Goal: Task Accomplishment & Management: Use online tool/utility

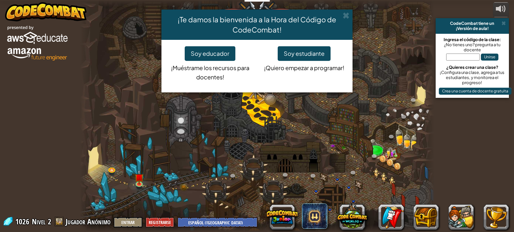
select select "es-419"
click at [317, 55] on button "Soy estudiante" at bounding box center [304, 53] width 53 height 15
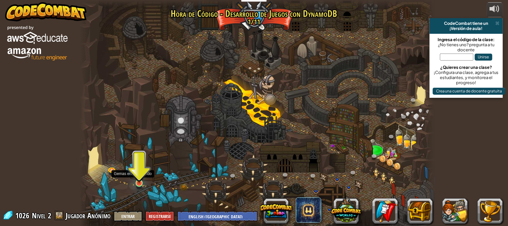
click at [141, 181] on img at bounding box center [139, 173] width 9 height 20
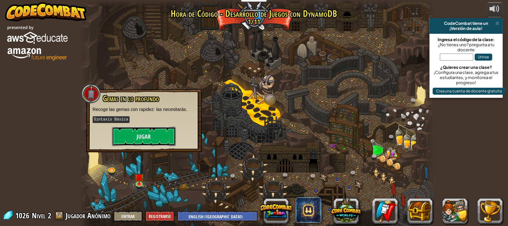
click at [136, 142] on button "Jugar" at bounding box center [144, 136] width 64 height 19
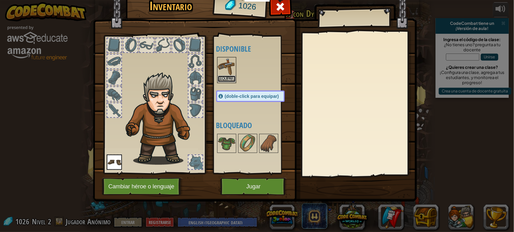
click at [219, 82] on button "Equipar" at bounding box center [227, 78] width 18 height 7
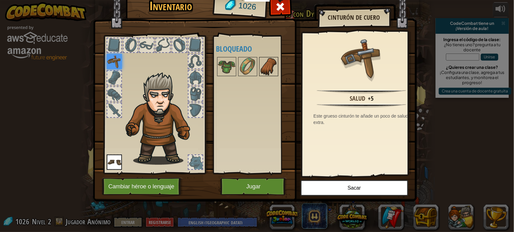
click at [269, 75] on img at bounding box center [269, 67] width 18 height 18
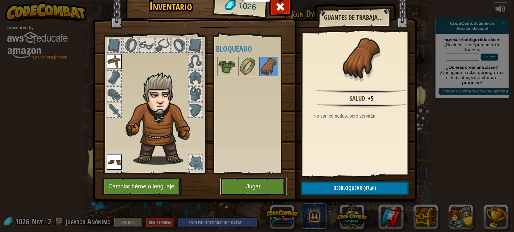
click at [259, 195] on button "Jugar" at bounding box center [253, 187] width 67 height 18
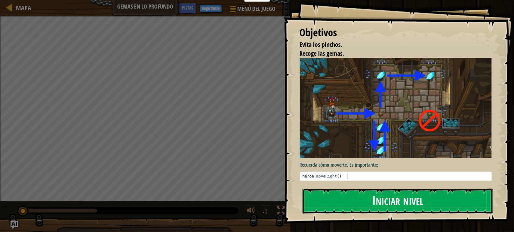
click at [363, 190] on button "Iniciar nivel" at bounding box center [398, 201] width 190 height 25
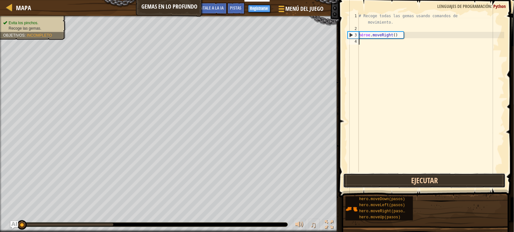
click at [396, 181] on button "Ejecutar" at bounding box center [424, 180] width 163 height 15
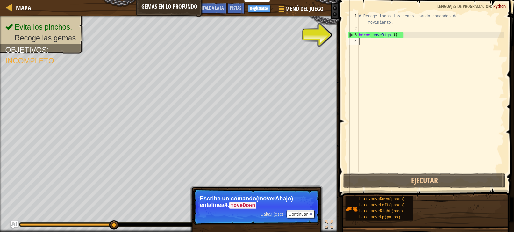
drag, startPoint x: 390, startPoint y: 46, endPoint x: 393, endPoint y: 44, distance: 3.4
click at [393, 44] on div "# Recoge todas las gemas usando comandos de movimiento. héroe . moveRight ( )" at bounding box center [431, 102] width 147 height 178
type textarea "g"
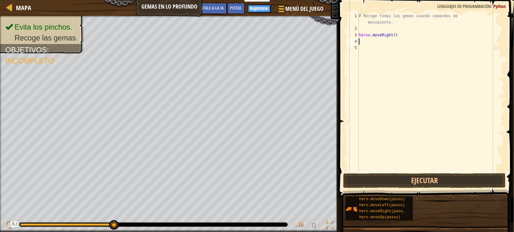
type textarea "h"
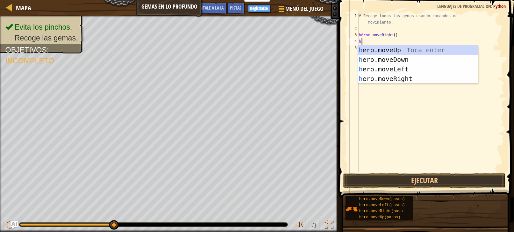
click at [400, 61] on div "h ero.moveUp Toca enter h ero.moveDown Toca enter h ero.moveLeft Toca enter h e…" at bounding box center [418, 73] width 120 height 57
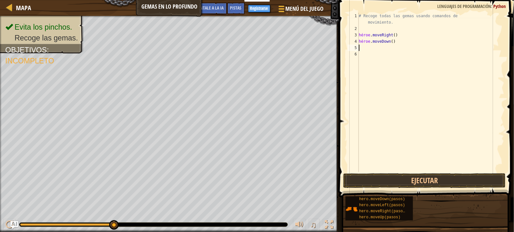
scroll to position [0, 0]
drag, startPoint x: 368, startPoint y: 48, endPoint x: 362, endPoint y: 45, distance: 7.1
click at [362, 45] on div "# Recoge todas las gemas usando comandos de movimiento. héroe . moveRight ( ) h…" at bounding box center [431, 102] width 147 height 178
type textarea "hero.moveDown()"
drag, startPoint x: 365, startPoint y: 49, endPoint x: 362, endPoint y: 46, distance: 4.1
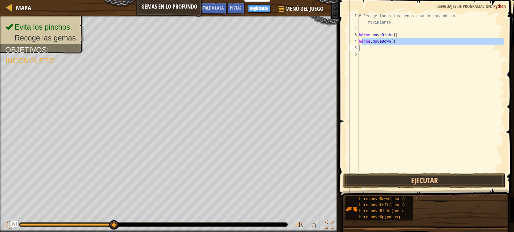
click at [364, 48] on div "# Recoge todas las gemas usando comandos de movimiento. héroe . moveRight ( ) h…" at bounding box center [431, 92] width 147 height 159
type textarea "h"
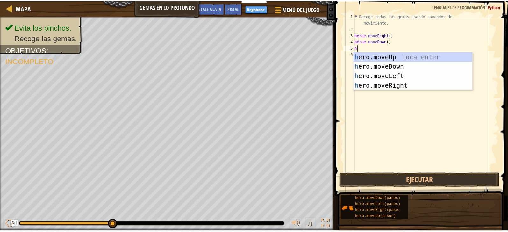
scroll to position [0, 2]
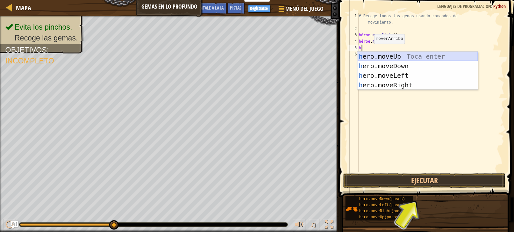
click at [399, 55] on div "h ero.moveUp Toca enter h ero.moveDown Toca enter h ero.moveLeft Toca enter h e…" at bounding box center [418, 80] width 120 height 57
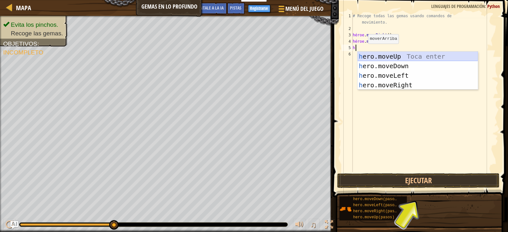
scroll to position [0, 0]
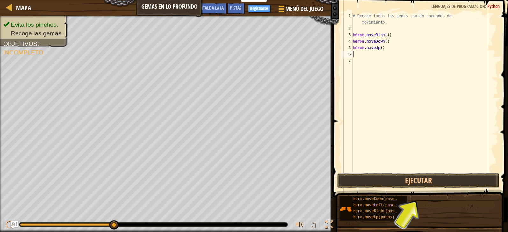
click at [359, 55] on div "# Recoge todas las gemas usando comandos de movimiento. héroe . moveRight ( ) h…" at bounding box center [425, 102] width 147 height 178
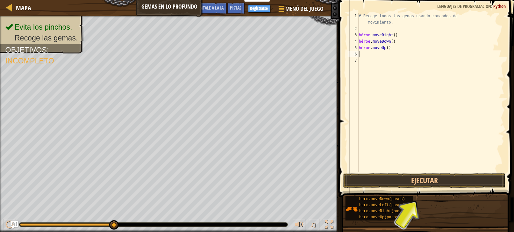
type textarea "h"
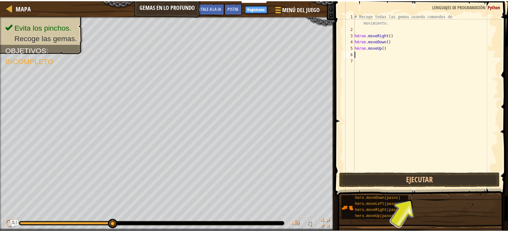
scroll to position [0, 2]
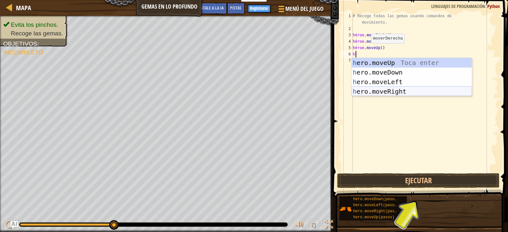
drag, startPoint x: 401, startPoint y: 89, endPoint x: 398, endPoint y: 97, distance: 9.0
click at [401, 90] on div "h ero.moveUp Toca enter h ero.moveDown Toca enter h ero.moveLeft Toca enter h e…" at bounding box center [412, 86] width 120 height 57
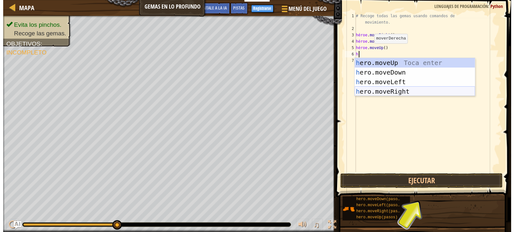
scroll to position [0, 0]
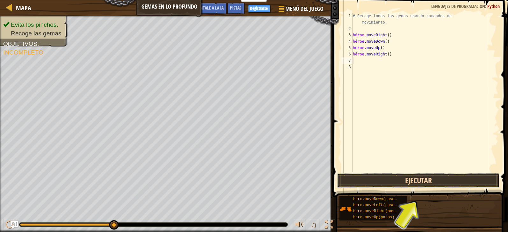
click at [379, 188] on button "Ejecutar" at bounding box center [418, 180] width 163 height 15
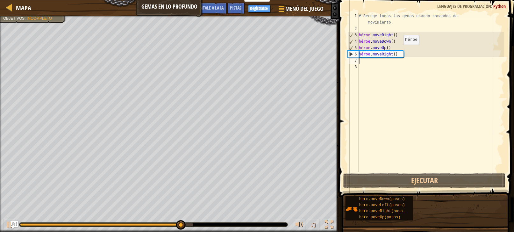
click at [400, 53] on div "# Recoge todas las gemas usando comandos de movimiento. héroe . moveRight ( ) h…" at bounding box center [431, 102] width 147 height 178
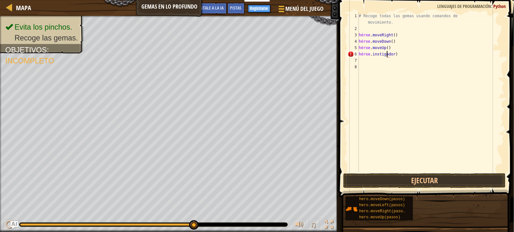
click at [402, 54] on div "# Recoge todas las gemas usando comandos de movimiento. héroe . moveRight ( ) h…" at bounding box center [431, 102] width 147 height 178
type textarea "h"
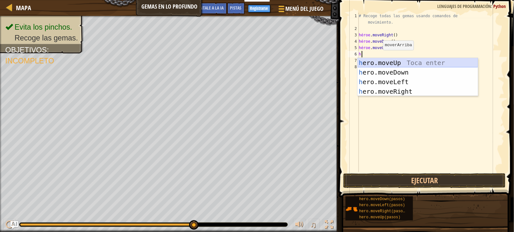
click at [404, 63] on div "h ero.moveUp Toca enter h ero.moveDown Toca enter h ero.moveLeft Toca enter h e…" at bounding box center [418, 86] width 120 height 57
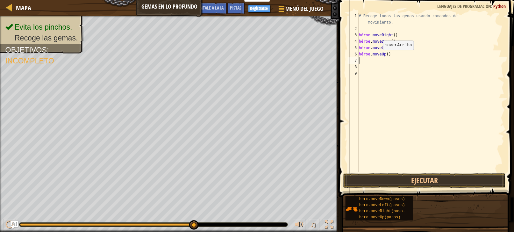
scroll to position [0, 0]
click at [391, 177] on button "Ejecutar" at bounding box center [424, 180] width 163 height 15
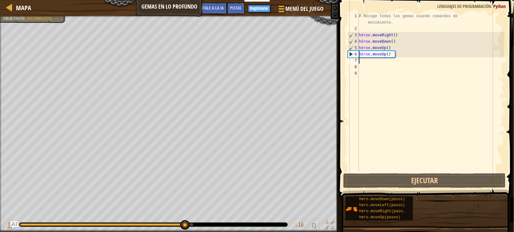
drag, startPoint x: 364, startPoint y: 65, endPoint x: 361, endPoint y: 60, distance: 5.5
click at [361, 60] on div "# Recoge todas las gemas usando comandos de movimiento. héroe . moveRight ( ) h…" at bounding box center [431, 102] width 147 height 178
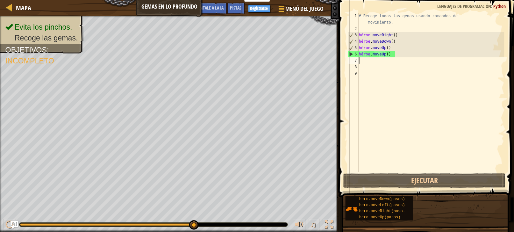
type textarea "h"
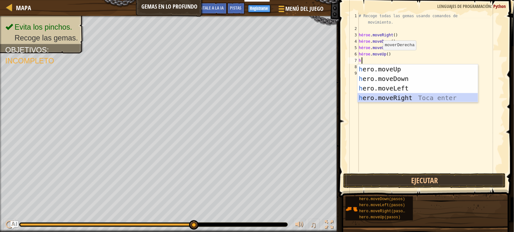
click at [404, 98] on div "h ero.moveUp Toca enter h ero.moveDown Toca enter h ero.moveLeft Toca enter h e…" at bounding box center [418, 92] width 120 height 57
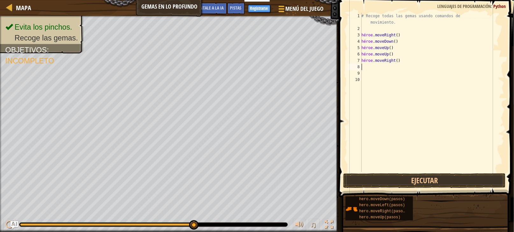
click at [373, 67] on div "# Recoge todas las gemas usando comandos de movimiento. héroe . moveRight ( ) h…" at bounding box center [432, 102] width 144 height 178
type textarea "h"
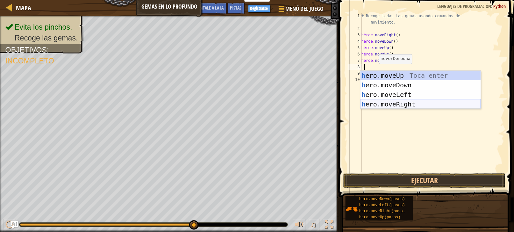
click at [408, 100] on div "h ero.moveUp Toca enter h ero.moveDown Toca enter h ero.moveLeft Toca enter h e…" at bounding box center [421, 99] width 120 height 57
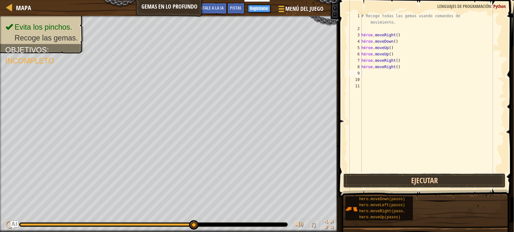
click at [434, 185] on button "Ejecutar" at bounding box center [424, 180] width 163 height 15
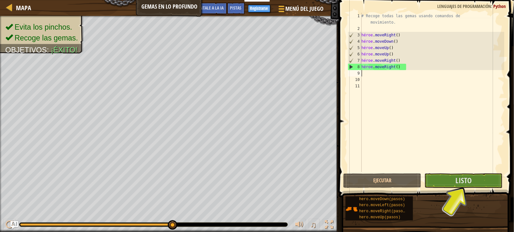
click at [364, 76] on div "# Recoge todas las gemas usando comandos de movimiento. héroe . moveRight ( ) h…" at bounding box center [432, 102] width 144 height 178
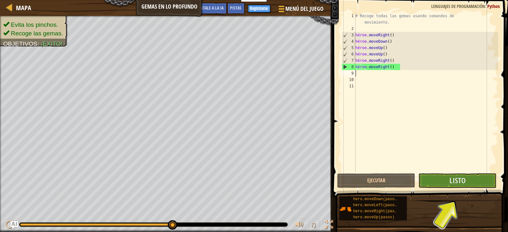
click at [364, 76] on div "# Recoge todas las gemas usando comandos de movimiento. héroe . moveRight ( ) h…" at bounding box center [426, 102] width 144 height 178
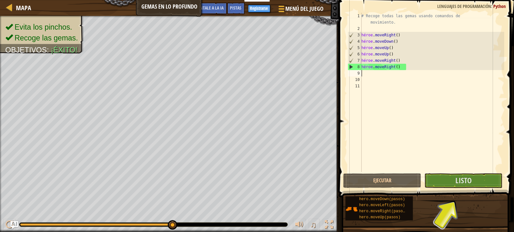
type textarea "h"
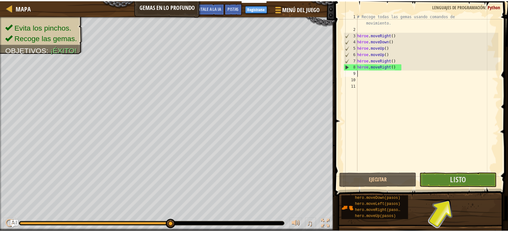
scroll to position [0, 2]
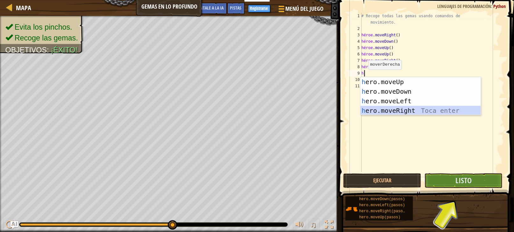
click at [411, 108] on div "h ero.moveUp Toca enter h ero.moveDown Toca enter h ero.moveLeft Toca enter h e…" at bounding box center [421, 105] width 120 height 57
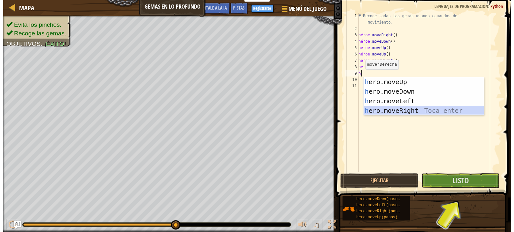
scroll to position [0, 0]
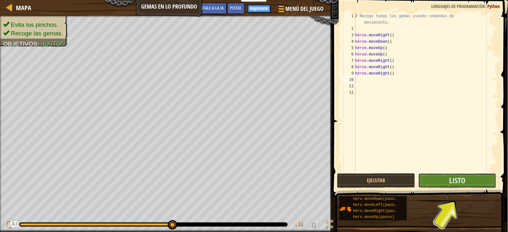
click at [445, 179] on button "Listo" at bounding box center [458, 180] width 78 height 15
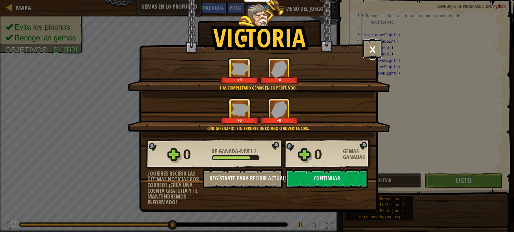
click at [370, 43] on button "×" at bounding box center [373, 48] width 20 height 19
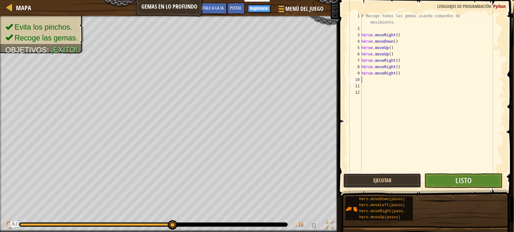
click at [411, 174] on button "Ejecutar" at bounding box center [382, 180] width 78 height 15
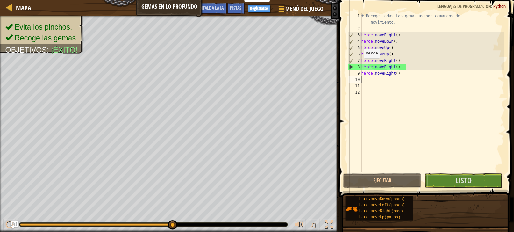
click at [361, 66] on div "8" at bounding box center [355, 67] width 14 height 6
type textarea "hero.moveRight()"
click at [361, 66] on div "8" at bounding box center [355, 67] width 14 height 6
click at [350, 64] on div "8" at bounding box center [355, 67] width 14 height 6
click at [349, 68] on div "8" at bounding box center [355, 67] width 14 height 6
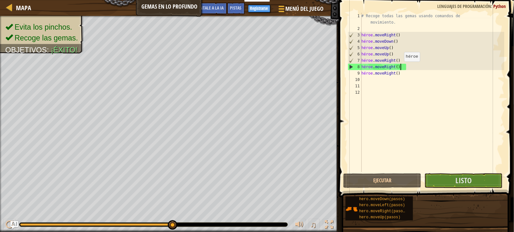
click at [402, 68] on div "# Recoge todas las gemas usando comandos de movimiento. héroe . moveRight ( ) h…" at bounding box center [432, 102] width 144 height 178
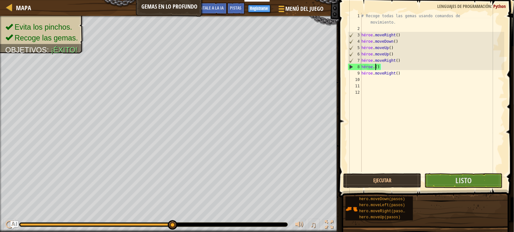
scroll to position [0, 5]
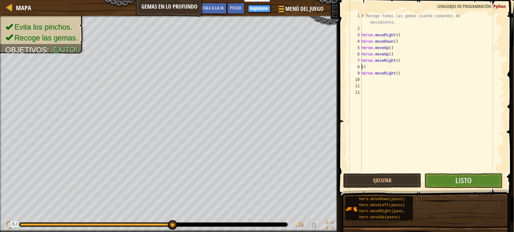
click at [367, 65] on div "# Recoge todas las gemas usando comandos de movimiento. héroe . moveRight ( ) h…" at bounding box center [432, 102] width 144 height 178
type textarea "("
type textarea "h"
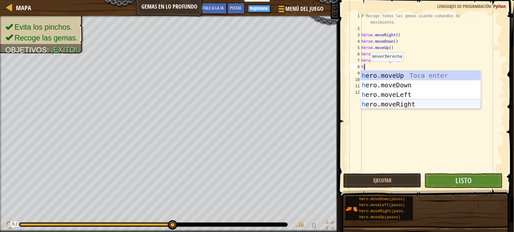
click at [412, 104] on div "h ero.moveUp Toca enter h ero.moveDown Toca enter h ero.moveLeft Toca enter h e…" at bounding box center [421, 99] width 120 height 57
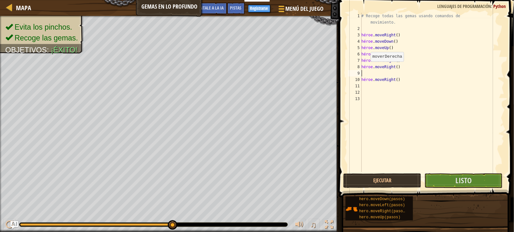
scroll to position [0, 0]
click at [387, 184] on button "Ejecutar" at bounding box center [382, 180] width 78 height 15
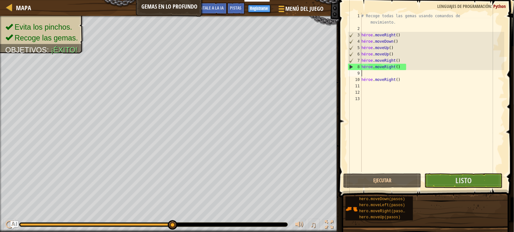
click at [406, 79] on div "# Recoge todas las gemas usando comandos de movimiento. héroe . moveRight ( ) h…" at bounding box center [432, 102] width 144 height 178
type textarea "hero.moveRight()+++++++++++++++++"
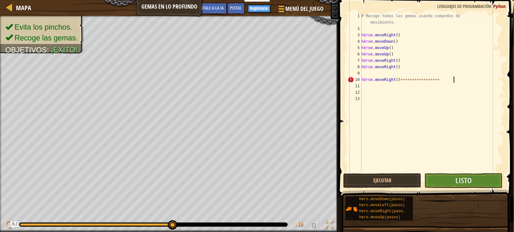
click at [469, 80] on div "# Recoge todas las gemas usando comandos de movimiento. héroe . moveRight ( ) h…" at bounding box center [432, 102] width 144 height 178
click at [465, 77] on div "# Recoge todas las gemas usando comandos de movimiento. héroe . moveRight ( ) h…" at bounding box center [432, 102] width 144 height 178
click at [464, 75] on div "# Recoge todas las gemas usando comandos de movimiento. héroe . moveRight ( ) h…" at bounding box center [432, 102] width 144 height 178
type textarea "t"
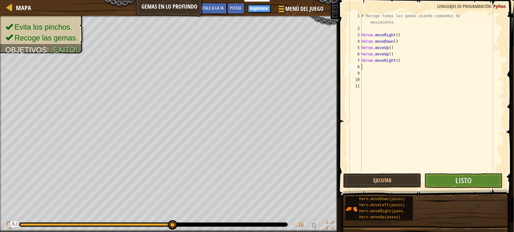
type textarea "h"
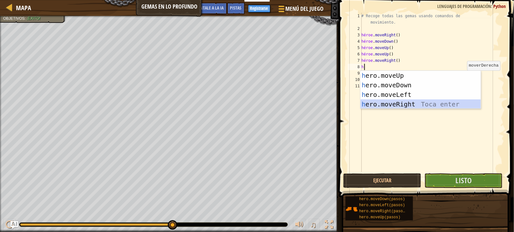
click at [391, 103] on div "h ero.moveUp Toca enter h ero.moveDown Toca enter h ero.moveLeft Toca enter h e…" at bounding box center [421, 99] width 120 height 57
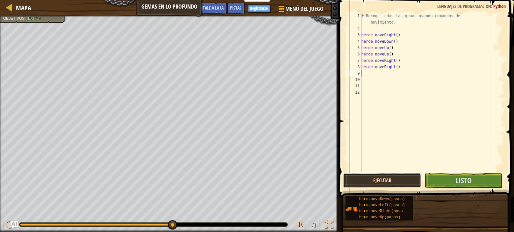
click at [397, 174] on button "Ejecutar" at bounding box center [382, 180] width 78 height 15
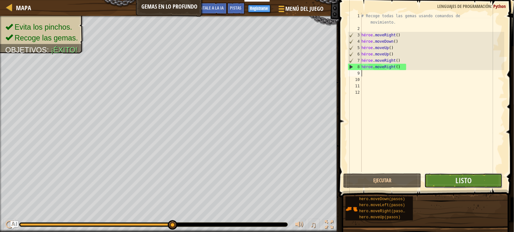
click at [450, 180] on button "Listo" at bounding box center [464, 180] width 78 height 15
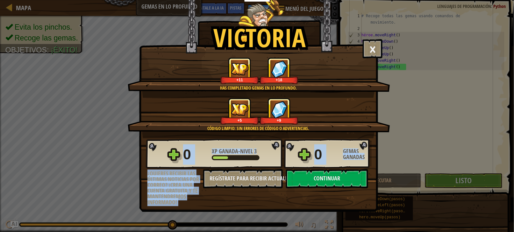
click at [514, 7] on html "Docentes Crear Cuenta Gratis Soluciones para Escuelas y [GEOGRAPHIC_DATA] previ…" at bounding box center [257, 3] width 514 height 7
click at [349, 188] on button "Continuar" at bounding box center [327, 178] width 82 height 19
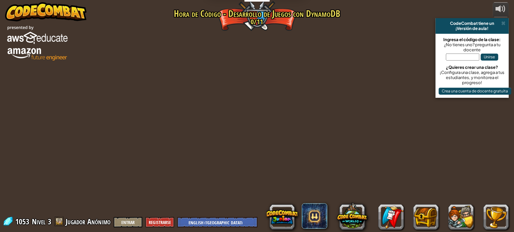
select select "es-419"
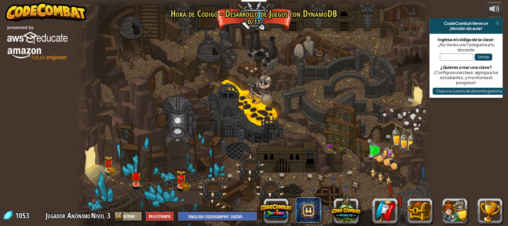
select select "es-419"
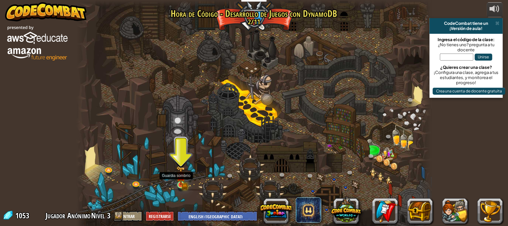
click at [182, 178] on img at bounding box center [180, 175] width 5 height 5
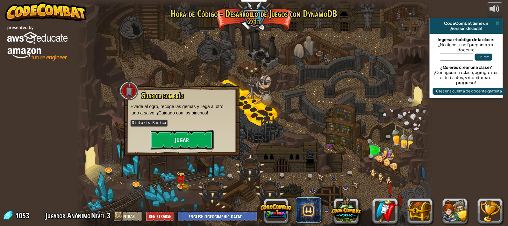
click at [175, 148] on button "Jugar" at bounding box center [182, 139] width 64 height 19
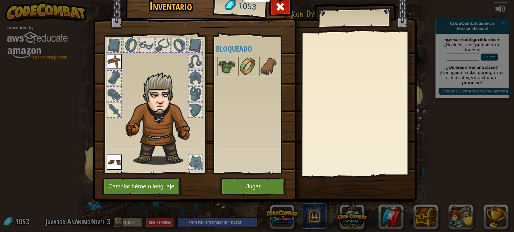
click at [252, 75] on img at bounding box center [248, 67] width 18 height 18
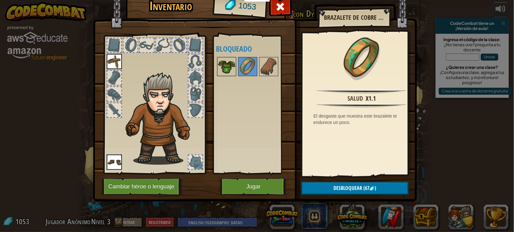
click at [229, 75] on img at bounding box center [227, 67] width 18 height 18
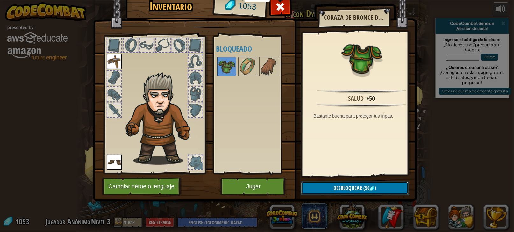
click at [386, 195] on button "Desbloquear (50 )" at bounding box center [354, 188] width 107 height 13
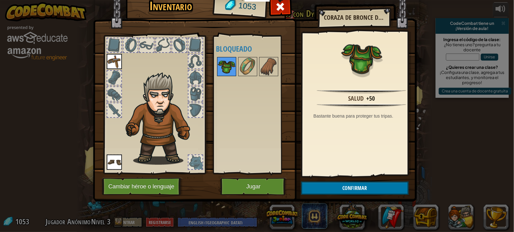
click at [225, 75] on img at bounding box center [227, 67] width 18 height 18
click at [221, 75] on img at bounding box center [227, 67] width 18 height 18
drag, startPoint x: 221, startPoint y: 86, endPoint x: 117, endPoint y: 80, distance: 103.7
click at [112, 86] on div "Inventario 1053 Disponible [GEOGRAPHIC_DATA] Equipar (doble-click para equipar)…" at bounding box center [257, 97] width 324 height 210
click at [115, 101] on div at bounding box center [114, 94] width 14 height 14
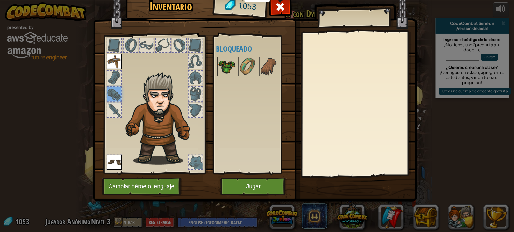
click at [231, 75] on img at bounding box center [227, 67] width 18 height 18
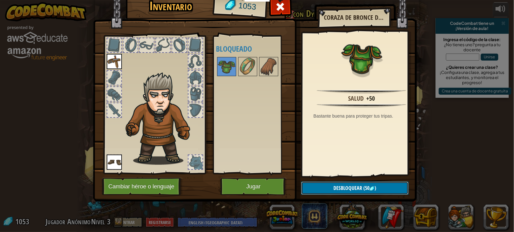
click at [375, 191] on span ")" at bounding box center [376, 187] width 2 height 7
click at [375, 195] on button "Confirmar" at bounding box center [354, 188] width 107 height 13
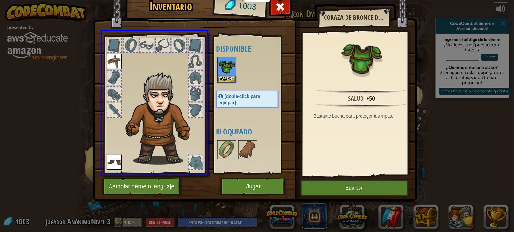
drag, startPoint x: 223, startPoint y: 86, endPoint x: 147, endPoint y: 82, distance: 76.6
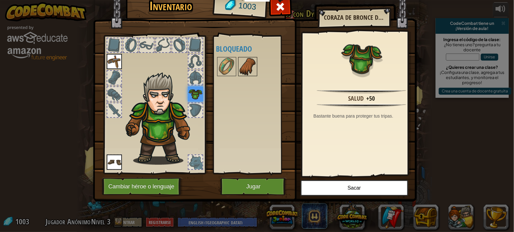
click at [252, 75] on img at bounding box center [248, 67] width 18 height 18
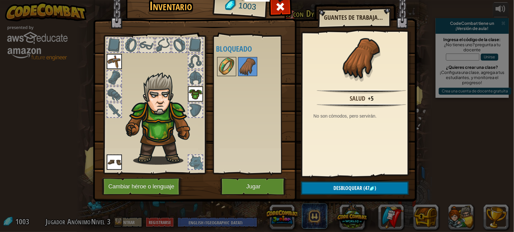
click at [226, 75] on img at bounding box center [227, 67] width 18 height 18
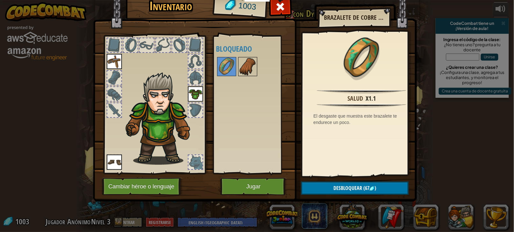
click at [251, 75] on img at bounding box center [248, 67] width 18 height 18
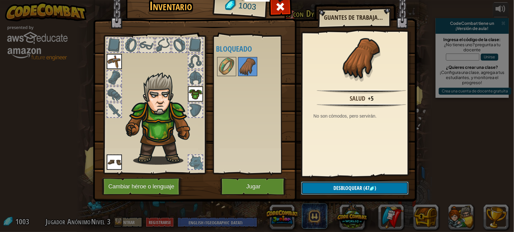
click at [383, 195] on button "Desbloquear (47 )" at bounding box center [354, 188] width 107 height 13
click at [382, 195] on button "Confirmar" at bounding box center [354, 188] width 107 height 13
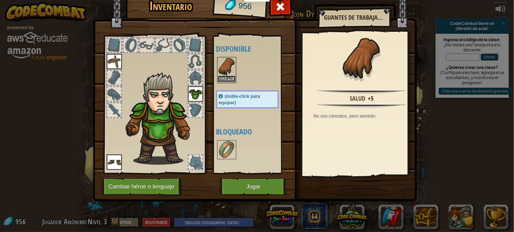
click at [223, 82] on button "Equipar" at bounding box center [227, 78] width 18 height 7
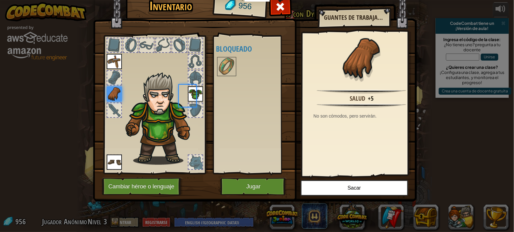
click at [223, 98] on div "Disponible Equipar [GEOGRAPHIC_DATA] [GEOGRAPHIC_DATA] [GEOGRAPHIC_DATA] (doble…" at bounding box center [253, 104] width 75 height 133
click at [225, 75] on img at bounding box center [227, 67] width 18 height 18
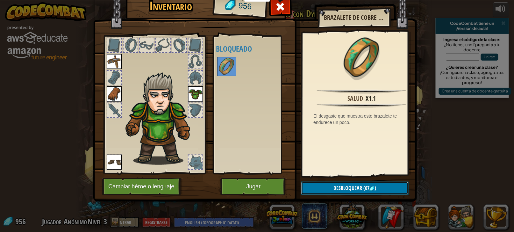
click at [359, 191] on span "Desbloquear" at bounding box center [348, 187] width 29 height 7
click at [359, 195] on button "Confirmar" at bounding box center [354, 188] width 107 height 13
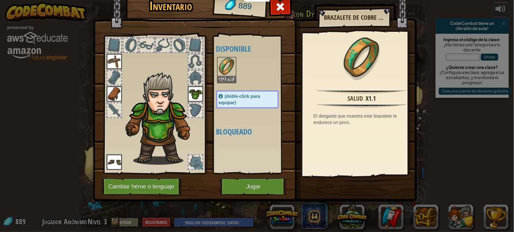
click at [359, 202] on img at bounding box center [255, 85] width 324 height 231
click at [224, 75] on img at bounding box center [227, 67] width 18 height 18
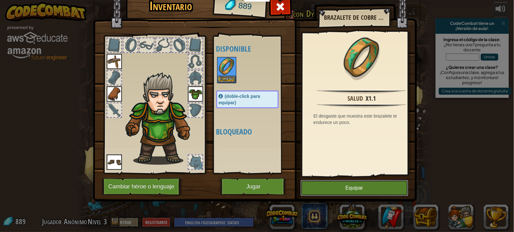
click at [348, 196] on button "Equipar" at bounding box center [355, 188] width 108 height 16
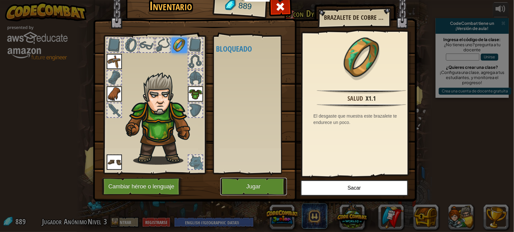
click at [259, 195] on button "Jugar" at bounding box center [253, 187] width 67 height 18
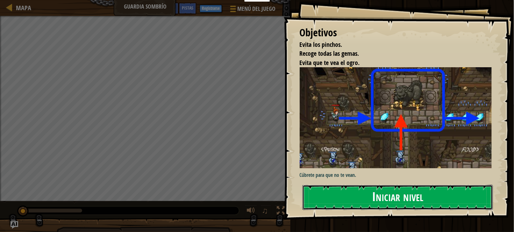
click at [445, 205] on button "Iniciar nivel" at bounding box center [398, 197] width 190 height 25
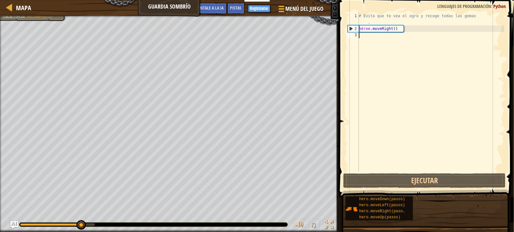
click at [362, 36] on div "# Evita que te vea el ogro y recoge todas las gemas . héroe . moveRight ( )" at bounding box center [431, 102] width 147 height 178
type textarea "h"
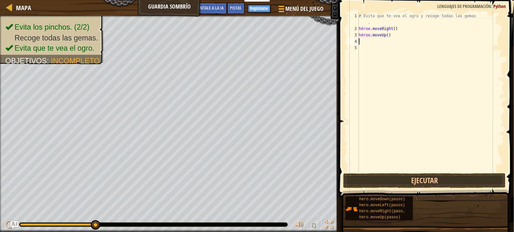
type textarea "h"
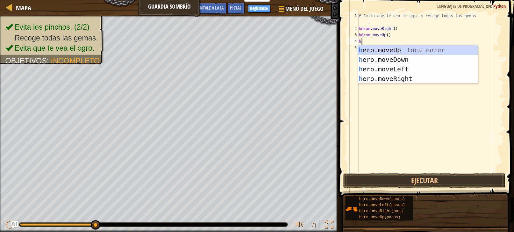
scroll to position [0, 2]
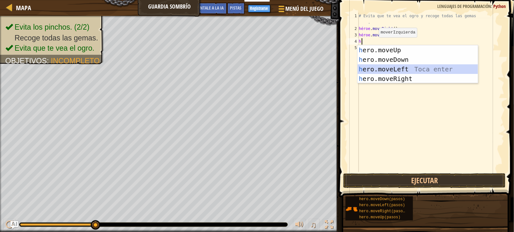
click at [381, 65] on div "h ero.moveUp Toca enter h ero.moveDown Toca enter h ero.moveLeft Toca enter h e…" at bounding box center [418, 73] width 120 height 57
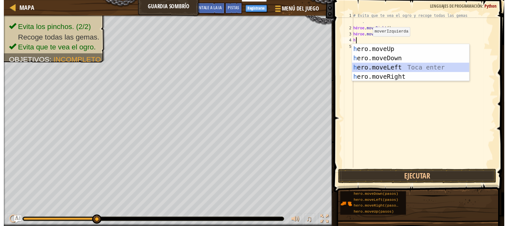
scroll to position [0, 0]
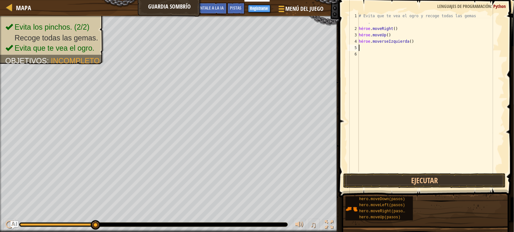
type textarea "h"
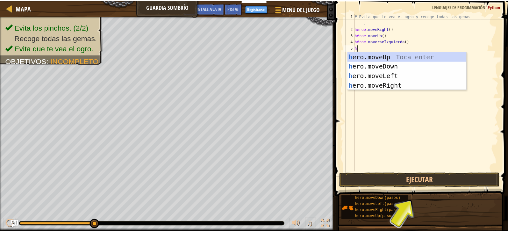
scroll to position [0, 2]
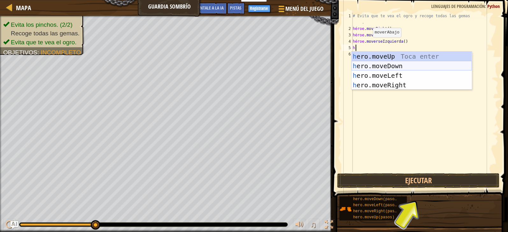
click at [385, 68] on div "h ero.moveUp Toca enter h ero.moveDown Toca enter h ero.moveLeft Toca enter h e…" at bounding box center [412, 80] width 120 height 57
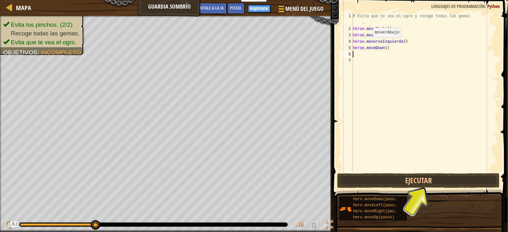
scroll to position [0, 0]
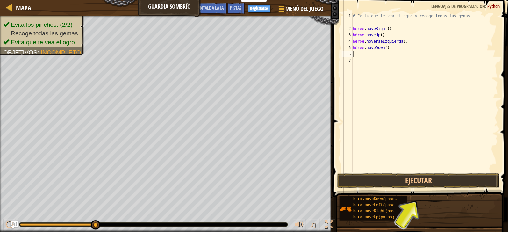
type textarea "h"
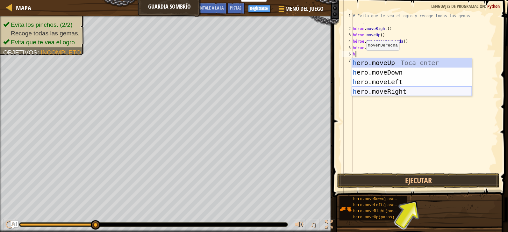
click at [384, 89] on div "h ero.moveUp Toca enter h ero.moveDown Toca enter h ero.moveLeft Toca enter h e…" at bounding box center [412, 86] width 120 height 57
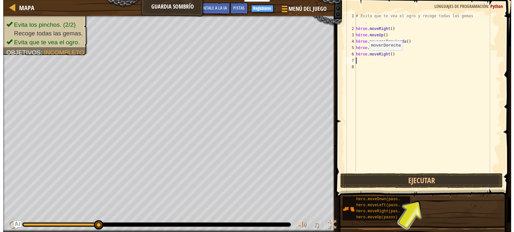
scroll to position [0, 0]
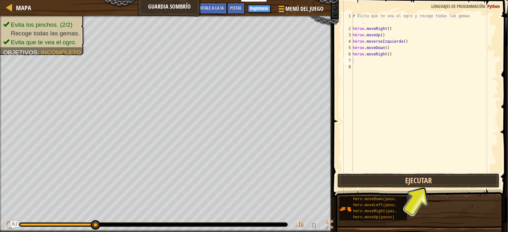
click at [408, 179] on button "Ejecutar" at bounding box center [418, 180] width 163 height 15
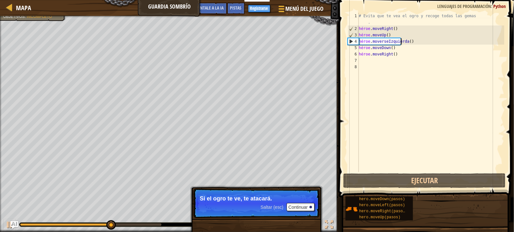
click at [421, 42] on div "# Evita que te vea el ogro y recoge todas las gemas . héroe . moveRight ( ) hér…" at bounding box center [431, 102] width 147 height 178
click at [349, 41] on div "4" at bounding box center [353, 41] width 11 height 6
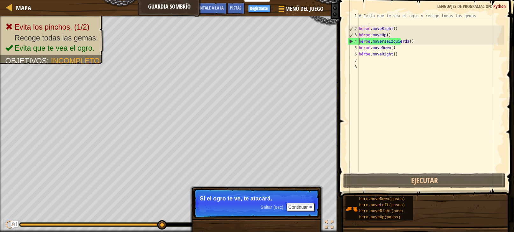
click at [419, 39] on div "# Evita que te vea el ogro y recoge todas las gemas . héroe . moveRight ( ) hér…" at bounding box center [431, 102] width 147 height 178
click at [419, 39] on div "# Evita que te vea el ogro y recoge todas las gemas . héroe . moveRight ( ) hér…" at bounding box center [431, 92] width 147 height 159
click at [418, 40] on div "# Evita que te vea el ogro y recoge todas las gemas . héroe . moveRight ( ) hér…" at bounding box center [431, 102] width 147 height 178
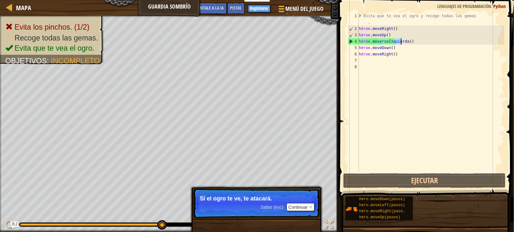
scroll to position [0, 39]
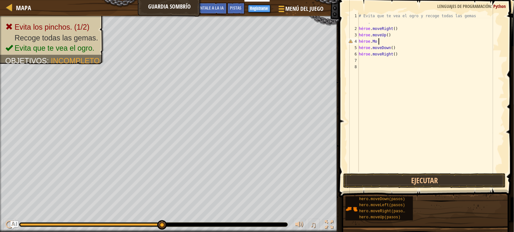
type textarea "h"
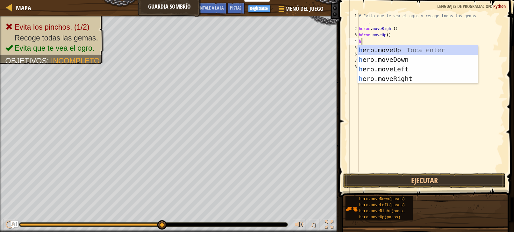
scroll to position [0, 2]
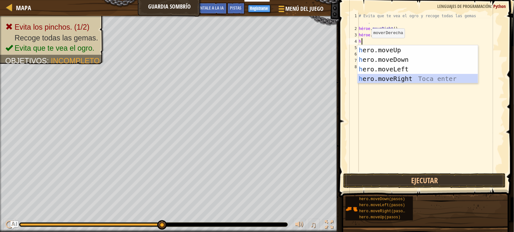
click at [396, 76] on div "h ero.moveUp Toca enter h ero.moveDown Toca enter h ero.moveLeft Toca enter h e…" at bounding box center [418, 73] width 120 height 57
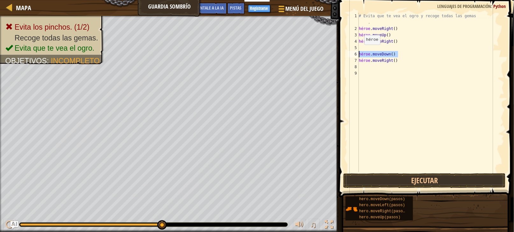
click at [329, 52] on div "Mapa Guardia sombrío Menú del Juego Listo Registrarse Pistas Pregúntale a la IA…" at bounding box center [257, 116] width 514 height 232
type textarea "hero.moveDown()"
click at [363, 46] on div "# Evita que te vea el ogro y recoge todas las gemas . héroe . moveRight ( ) hér…" at bounding box center [431, 102] width 147 height 178
paste textarea "hero.moveDown("
click at [404, 54] on div "# Evita que te vea el ogro y recoge todas las gemas . héroe . moveRight ( ) hér…" at bounding box center [431, 102] width 147 height 178
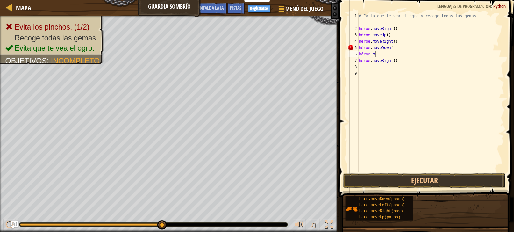
type textarea "h"
drag, startPoint x: 405, startPoint y: 59, endPoint x: 351, endPoint y: 61, distance: 53.6
click at [351, 61] on div "1 2 3 4 5 6 7 8 9 # Evita que te vea el ogro y recoge todas las gemas . héroe .…" at bounding box center [426, 92] width 158 height 159
type textarea "hero.moveRight()"
click at [407, 61] on div "# Evita que te vea el ogro y recoge todas las gemas . héroe . moveRight ( ) hér…" at bounding box center [431, 92] width 147 height 159
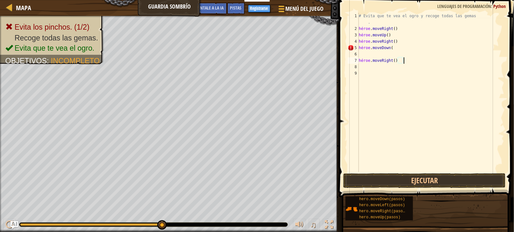
click at [406, 60] on div "# Evita que te vea el ogro y recoge todas las gemas . héroe . moveRight ( ) hér…" at bounding box center [431, 102] width 147 height 178
drag, startPoint x: 406, startPoint y: 60, endPoint x: 400, endPoint y: 60, distance: 6.4
click at [400, 60] on div "# Evita que te vea el ogro y recoge todas las gemas . héroe . moveRight ( ) hér…" at bounding box center [431, 102] width 147 height 178
click at [406, 57] on div "# Evita que te vea el ogro y recoge todas las gemas . héroe . moveRight ( ) hér…" at bounding box center [431, 102] width 147 height 178
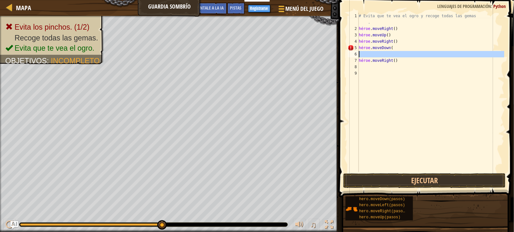
drag, startPoint x: 406, startPoint y: 57, endPoint x: 388, endPoint y: 57, distance: 17.5
click at [388, 57] on div "# Evita que te vea el ogro y recoge todas las gemas . héroe . moveRight ( ) hér…" at bounding box center [431, 102] width 147 height 178
click at [404, 62] on div "# Evita que te vea el ogro y recoge todas las gemas . héroe . moveRight ( ) hér…" at bounding box center [431, 102] width 147 height 178
click at [404, 61] on div "# Evita que te vea el ogro y recoge todas las gemas . héroe . moveRight ( ) hér…" at bounding box center [431, 102] width 147 height 178
click at [405, 60] on div "# Evita que te vea el ogro y recoge todas las gemas . héroe . moveRight ( ) hér…" at bounding box center [431, 102] width 147 height 178
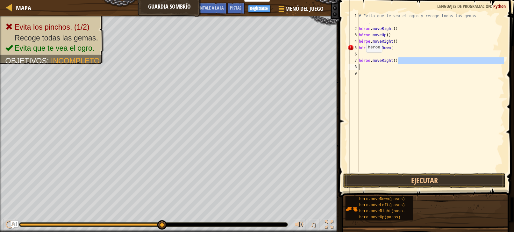
click at [329, 66] on div "Mapa Guardia sombrío Menú del Juego Listo Registrarse Pistas Pregúntale a la IA…" at bounding box center [257, 116] width 514 height 232
click at [405, 62] on div "# Evita que te vea el ogro y recoge todas las gemas . héroe . moveRight ( ) hér…" at bounding box center [431, 92] width 147 height 159
click at [406, 61] on div "# Evita que te vea el ogro y recoge todas las gemas . héroe . moveRight ( ) hér…" at bounding box center [431, 102] width 147 height 178
click at [401, 61] on div "# Evita que te vea el ogro y recoge todas las gemas . héroe . moveRight ( ) hér…" at bounding box center [431, 92] width 147 height 159
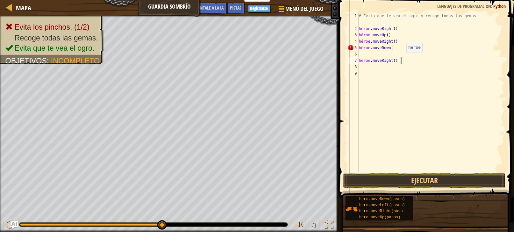
click at [403, 59] on div "# Evita que te vea el ogro y recoge todas las gemas . héroe . moveRight ( ) hér…" at bounding box center [431, 102] width 147 height 178
type textarea "hero.moveRight()"
click at [374, 51] on div "# Evita que te vea el ogro y recoge todas las gemas . héroe . moveRight ( ) hér…" at bounding box center [431, 102] width 147 height 178
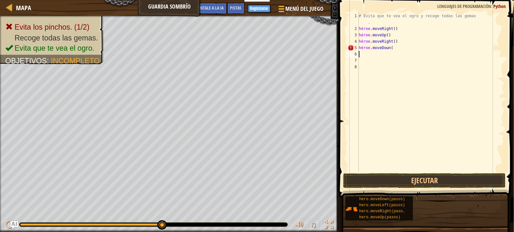
paste textarea "hero.moveRight()"
click at [441, 179] on button "Ejecutar" at bounding box center [424, 180] width 163 height 15
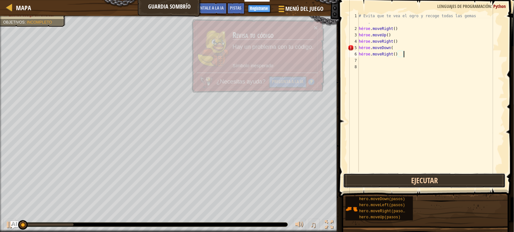
click at [441, 179] on button "Ejecutar" at bounding box center [424, 180] width 163 height 15
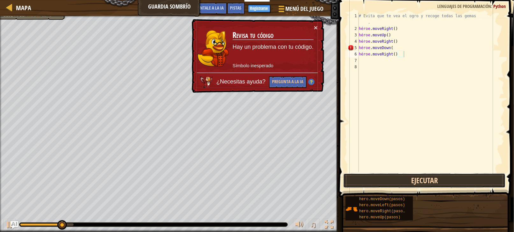
click at [405, 176] on button "Ejecutar" at bounding box center [424, 180] width 163 height 15
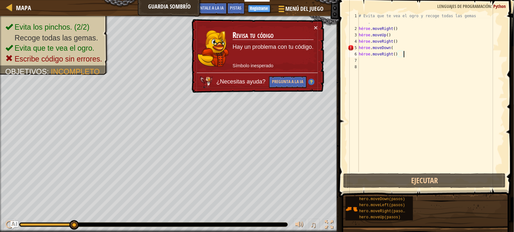
click at [408, 48] on div "# Evita que te vea el ogro y recoge todas las gemas . héroe . moveRight ( ) hér…" at bounding box center [431, 102] width 147 height 178
click at [405, 45] on div "# Evita que te vea el ogro y recoge todas las gemas . héroe . moveRight ( ) hér…" at bounding box center [431, 102] width 147 height 178
click at [399, 48] on div "# Evita que te vea el ogro y recoge todas las gemas . héroe . moveRight ( ) hér…" at bounding box center [431, 102] width 147 height 178
click at [392, 47] on div "# Evita que te vea el ogro y recoge todas las gemas . héroe . moveRight ( ) hér…" at bounding box center [431, 102] width 147 height 178
drag, startPoint x: 392, startPoint y: 47, endPoint x: 444, endPoint y: 25, distance: 56.3
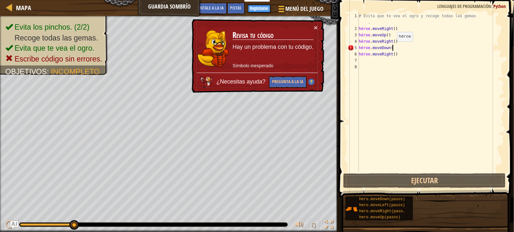
click at [444, 25] on div "# Evita que te vea el ogro y recoge todas las gemas . héroe . moveRight ( ) hér…" at bounding box center [431, 102] width 147 height 178
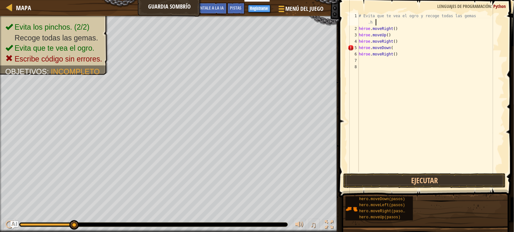
scroll to position [0, 145]
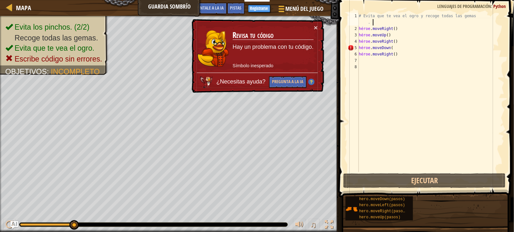
click at [405, 49] on div "# Evita que te vea el ogro y recoge todas las gemas . héroe . moveRight ( ) hér…" at bounding box center [431, 102] width 147 height 178
type textarea "hero.moveDown(h"
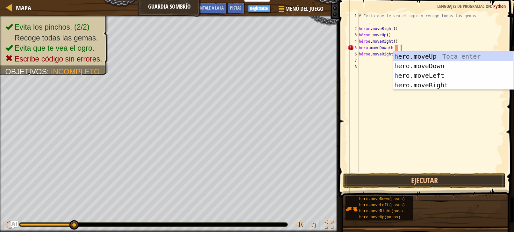
scroll to position [0, 41]
click at [432, 68] on div "h ero.moveUp Toca enter h ero.moveDown Toca enter h ero.moveLeft Toca enter h e…" at bounding box center [453, 80] width 120 height 57
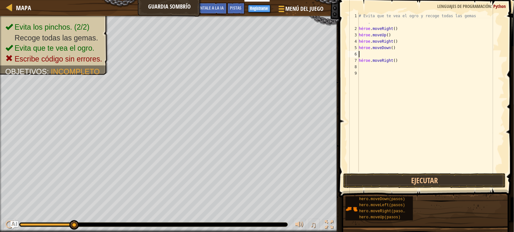
scroll to position [0, 0]
click at [301, 58] on div "Mapa Guardia sombrío Menú del Juego Listo Registrarse Pistas Pregúntale a la IA…" at bounding box center [257, 116] width 514 height 232
type textarea "hero.moveRight()"
click at [407, 60] on div "# Evita que te vea el ogro y recoge todas las gemas . héroe . moveRight ( ) hér…" at bounding box center [431, 92] width 147 height 159
drag, startPoint x: 407, startPoint y: 60, endPoint x: 403, endPoint y: 62, distance: 4.4
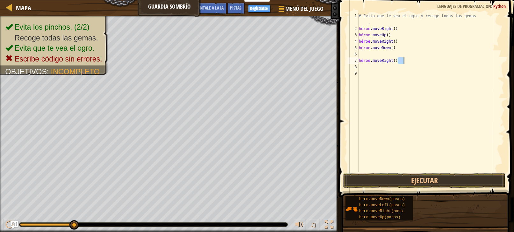
click at [403, 62] on div "# Evita que te vea el ogro y recoge todas las gemas . héroe . moveRight ( ) hér…" at bounding box center [431, 102] width 147 height 178
click at [406, 60] on div "# Evita que te vea el ogro y recoge todas las gemas . héroe . moveRight ( ) hér…" at bounding box center [431, 92] width 147 height 159
drag, startPoint x: 406, startPoint y: 60, endPoint x: 393, endPoint y: 60, distance: 12.4
click at [393, 60] on div "# Evita que te vea el ogro y recoge todas las gemas . héroe . moveRight ( ) hér…" at bounding box center [431, 102] width 147 height 178
click at [404, 57] on div "# Evita que te vea el ogro y recoge todas las gemas . héroe . moveRight ( ) hér…" at bounding box center [431, 102] width 147 height 178
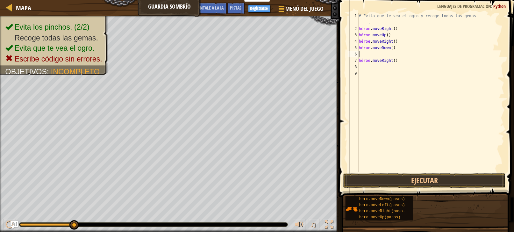
drag, startPoint x: 404, startPoint y: 57, endPoint x: 395, endPoint y: 57, distance: 8.9
click at [395, 57] on div "# Evita que te vea el ogro y recoge todas las gemas . héroe . moveRight ( ) hér…" at bounding box center [431, 102] width 147 height 178
click at [404, 59] on div "# Evita que te vea el ogro y recoge todas las gemas . héroe . moveRight ( ) hér…" at bounding box center [431, 102] width 147 height 178
type textarea "hero.moveRight()"
drag, startPoint x: 404, startPoint y: 59, endPoint x: 401, endPoint y: 61, distance: 3.9
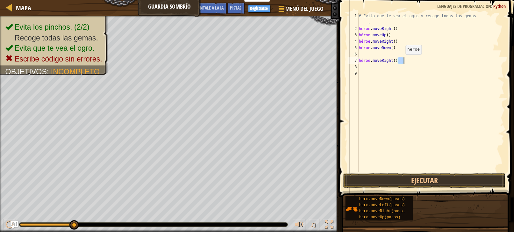
click at [401, 61] on div "# Evita que te vea el ogro y recoge todas las gemas . héroe . moveRight ( ) hér…" at bounding box center [431, 102] width 147 height 178
click at [412, 59] on div "# Evita que te vea el ogro y recoge todas las gemas . héroe . moveRight ( ) hér…" at bounding box center [431, 92] width 147 height 159
drag, startPoint x: 410, startPoint y: 59, endPoint x: 394, endPoint y: 59, distance: 15.9
click at [394, 59] on div "# Evita que te vea el ogro y recoge todas las gemas . héroe . moveRight ( ) hér…" at bounding box center [431, 102] width 147 height 178
click at [397, 68] on div "# Evita que te vea el ogro y recoge todas las gemas . héroe . moveRight ( ) hér…" at bounding box center [431, 102] width 147 height 178
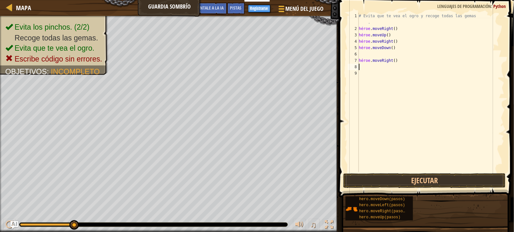
click at [397, 68] on div "# Evita que te vea el ogro y recoge todas las gemas . héroe . moveRight ( ) hér…" at bounding box center [431, 102] width 147 height 178
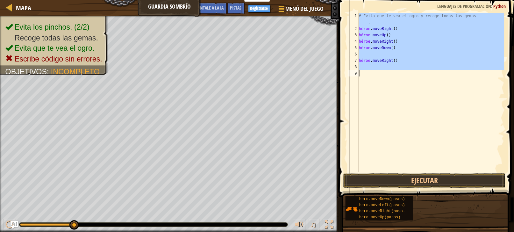
click at [397, 68] on div "# Evita que te vea el ogro y recoge todas las gemas . héroe . moveRight ( ) hér…" at bounding box center [431, 102] width 147 height 178
click at [397, 68] on div "# Evita que te vea el ogro y recoge todas las gemas . héroe . moveRight ( ) hér…" at bounding box center [431, 92] width 147 height 159
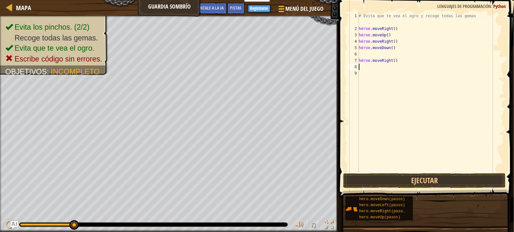
click at [405, 65] on div "# Evita que te vea el ogro y recoge todas las gemas . héroe . moveRight ( ) hér…" at bounding box center [431, 102] width 147 height 178
click at [406, 62] on div "# Evita que te vea el ogro y recoge todas las gemas . héroe . moveRight ( ) hér…" at bounding box center [431, 102] width 147 height 178
type textarea "hero.moveRight()"
click at [406, 62] on div "# Evita que te vea el ogro y recoge todas las gemas . héroe . moveRight ( ) hér…" at bounding box center [431, 102] width 147 height 178
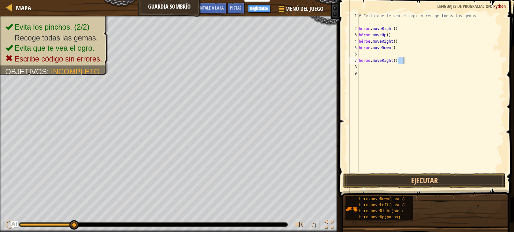
click at [406, 62] on div "# Evita que te vea el ogro y recoge todas las gemas . héroe . moveRight ( ) hér…" at bounding box center [431, 92] width 147 height 159
click at [406, 62] on div "# Evita que te vea el ogro y recoge todas las gemas . héroe . moveRight ( ) hér…" at bounding box center [431, 102] width 147 height 178
drag, startPoint x: 406, startPoint y: 61, endPoint x: 468, endPoint y: 67, distance: 63.1
click at [406, 60] on div "# Evita que te vea el ogro y recoge todas las gemas . héroe . moveRight ( ) hér…" at bounding box center [431, 92] width 147 height 159
click at [468, 67] on div "# Evita que te vea el ogro y recoge todas las gemas . héroe . moveRight ( ) hér…" at bounding box center [431, 102] width 147 height 178
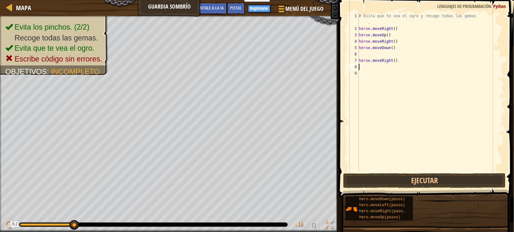
click at [416, 57] on div "# Evita que te vea el ogro y recoge todas las gemas . héroe . moveRight ( ) hér…" at bounding box center [431, 102] width 147 height 178
click at [415, 57] on div "# Evita que te vea el ogro y recoge todas las gemas . héroe . moveRight ( ) hér…" at bounding box center [431, 102] width 147 height 178
type textarea "hero.moveRight()"
click at [366, 52] on div "# Evita que te vea el ogro y recoge todas las gemas . héroe . moveRight ( ) hér…" at bounding box center [431, 102] width 147 height 178
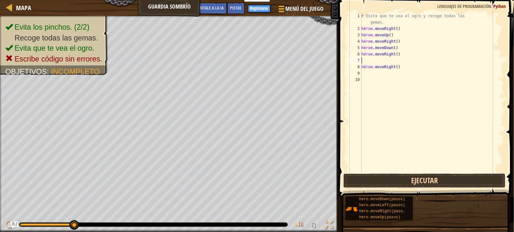
click at [433, 176] on button "Ejecutar" at bounding box center [424, 180] width 163 height 15
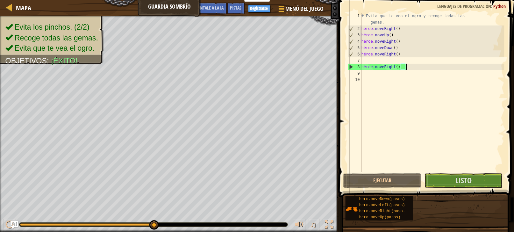
click at [408, 67] on div "# Evita que te vea el ogro y recoge todas las gemas. héroe . moveRight ( ) héro…" at bounding box center [432, 102] width 144 height 178
drag, startPoint x: 408, startPoint y: 67, endPoint x: 365, endPoint y: 71, distance: 43.2
click at [365, 71] on div "# Evita que te vea el ogro y recoge todas las gemas. héroe . moveRight ( ) héro…" at bounding box center [432, 102] width 144 height 178
type textarea "hero.moveRight"
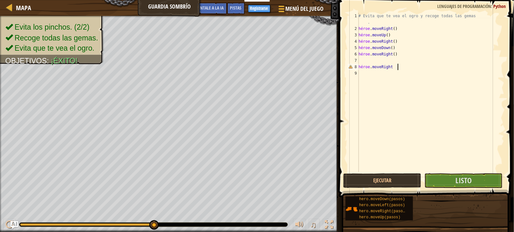
click at [403, 66] on div "# Evita que te vea el ogro y recoge todas las gemas . héroe . moveRight ( ) hér…" at bounding box center [430, 102] width 147 height 178
click at [401, 66] on div "# Evita que te vea el ogro y recoge todas las gemas . héroe . moveRight ( ) hér…" at bounding box center [430, 102] width 147 height 178
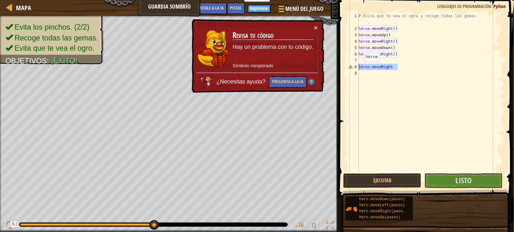
drag, startPoint x: 401, startPoint y: 66, endPoint x: 318, endPoint y: 69, distance: 83.5
click at [318, 69] on div "Mapa Guardia sombrío Menú del Juego Listo Registrarse Pistas Pregúntale a la IA…" at bounding box center [257, 116] width 514 height 232
click at [404, 67] on div "# Evita que te vea el ogro y recoge todas las gemas . héroe . moveRight ( ) hér…" at bounding box center [430, 92] width 147 height 159
drag, startPoint x: 404, startPoint y: 66, endPoint x: 392, endPoint y: 66, distance: 11.8
click at [392, 66] on div "# Evita que te vea el ogro y recoge todas las gemas . héroe . moveRight ( ) hér…" at bounding box center [430, 102] width 147 height 178
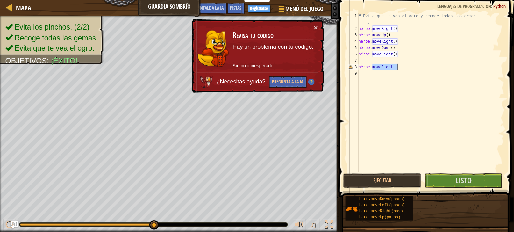
click at [396, 74] on div "# Evita que te vea el ogro y recoge todas las gemas . héroe . moveRight ( ) hér…" at bounding box center [430, 102] width 147 height 178
click at [400, 67] on div "# Evita que te vea el ogro y recoge todas las gemas . héroe . moveRight ( ) hér…" at bounding box center [430, 102] width 147 height 178
type textarea "hero.moveRight"
drag, startPoint x: 400, startPoint y: 67, endPoint x: 370, endPoint y: 69, distance: 31.0
click at [370, 69] on div "# Evita que te vea el ogro y recoge todas las gemas . héroe . moveRight ( ) hér…" at bounding box center [430, 102] width 147 height 178
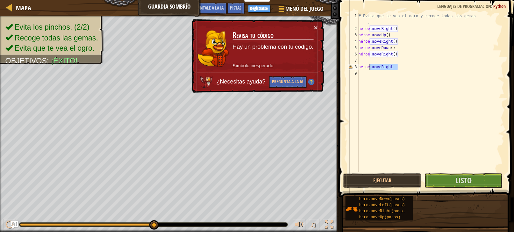
click at [392, 65] on div "# Evita que te vea el ogro y recoge todas las gemas . héroe . moveRight ( ) hér…" at bounding box center [430, 92] width 147 height 159
drag, startPoint x: 392, startPoint y: 65, endPoint x: 352, endPoint y: 69, distance: 40.3
click at [352, 69] on div "hero.moveRight 1 2 3 4 5 6 7 8 9 # Evita que te vea el ogro y recoge todas las …" at bounding box center [426, 92] width 158 height 159
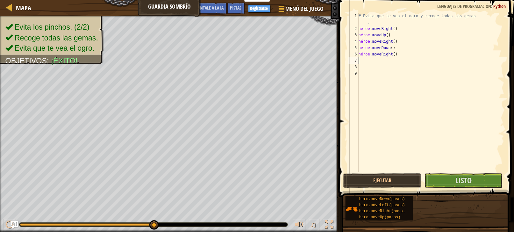
click at [361, 59] on div "# Evita que te vea el ogro y recoge todas las gemas . héroe . moveRight ( ) hér…" at bounding box center [430, 102] width 147 height 178
type textarea "h"
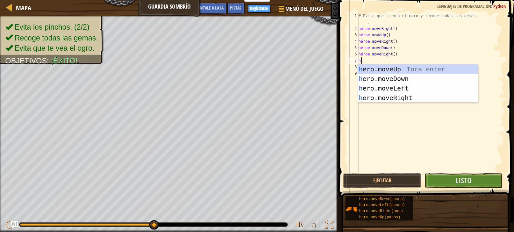
scroll to position [0, 2]
click at [408, 95] on div "h ero.moveUp Toca enter h ero.moveDown Toca enter h ero.moveLeft Toca enter h e…" at bounding box center [418, 92] width 120 height 57
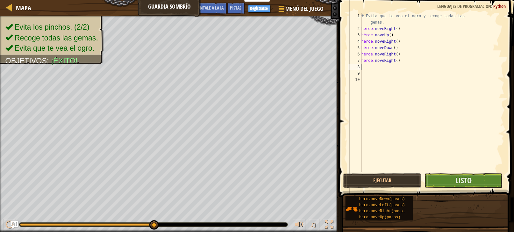
scroll to position [0, 0]
click at [476, 179] on button "Listo" at bounding box center [464, 180] width 78 height 15
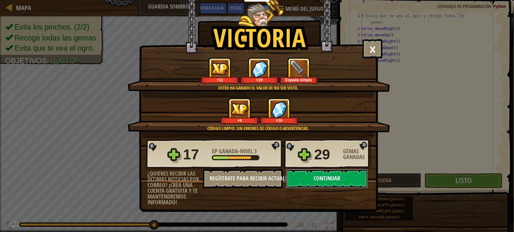
click at [326, 188] on button "Continuar" at bounding box center [327, 178] width 82 height 19
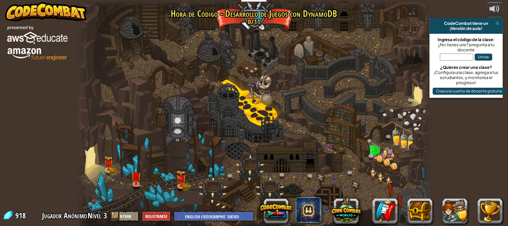
select select "es-419"
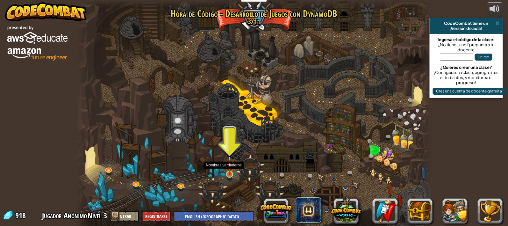
click at [231, 166] on img at bounding box center [230, 165] width 9 height 20
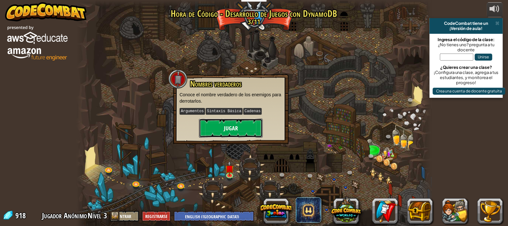
click at [226, 131] on button "Jugar" at bounding box center [231, 127] width 64 height 19
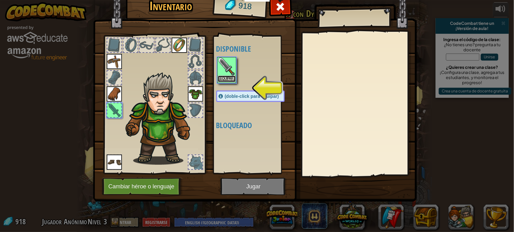
click at [231, 82] on button "Equipar" at bounding box center [227, 78] width 18 height 7
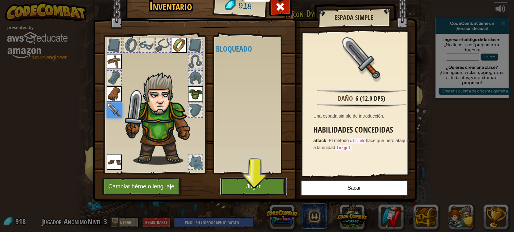
click at [255, 195] on button "Jugar" at bounding box center [253, 187] width 67 height 18
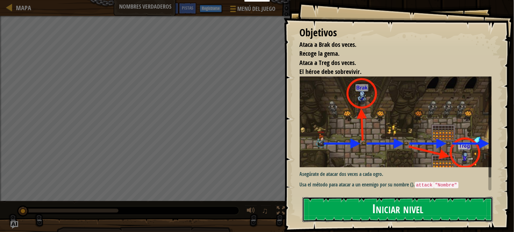
click at [462, 209] on button "Iniciar nivel" at bounding box center [398, 209] width 190 height 25
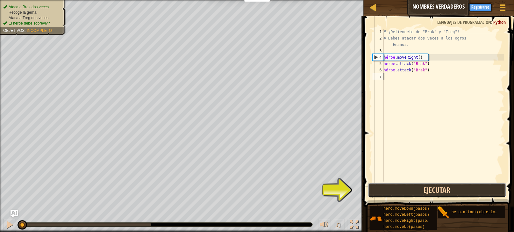
click at [439, 193] on button "Ejecutar" at bounding box center [437, 190] width 138 height 15
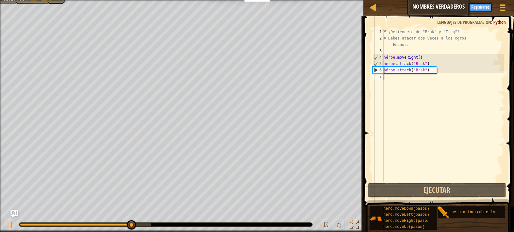
type textarea "h"
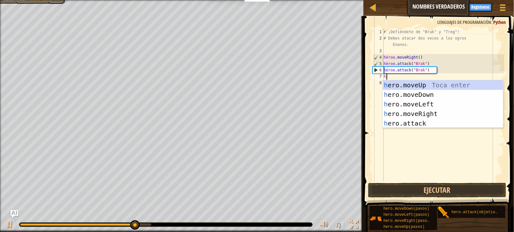
scroll to position [0, 2]
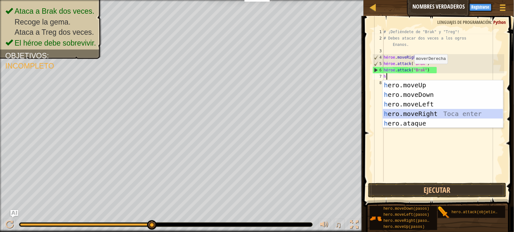
click at [438, 112] on div "h ero.moveUp Toca enter h ero.moveDown Toca enter h ero.moveLeft Toca enter h e…" at bounding box center [443, 113] width 120 height 67
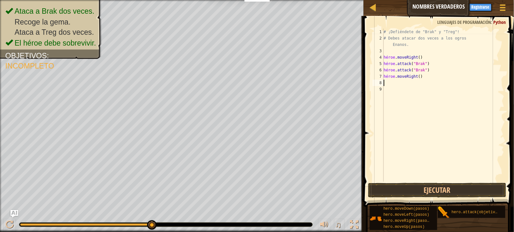
type textarea "h"
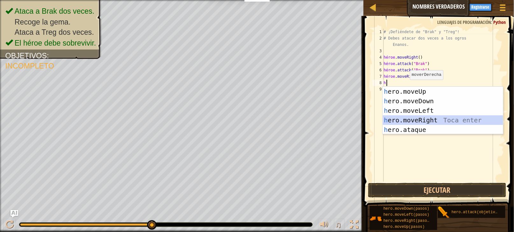
click at [438, 120] on div "h ero.moveUp Toca enter h ero.moveDown Toca enter h ero.moveLeft Toca enter h e…" at bounding box center [443, 120] width 120 height 67
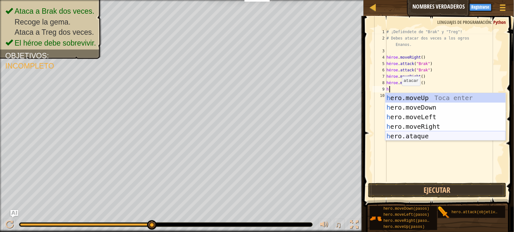
click at [404, 135] on div "h ero.moveUp Toca enter h ero.moveDown Toca enter h ero.moveLeft Toca enter h e…" at bounding box center [445, 126] width 120 height 67
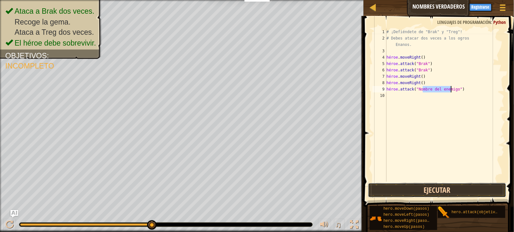
click at [429, 186] on button "Ejecutar" at bounding box center [437, 190] width 138 height 15
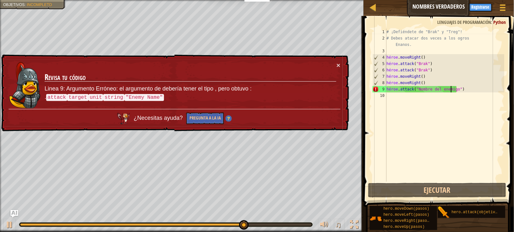
click at [478, 88] on div "# ¡Defiéndete de "Brak" y "Treg"! # Debes atacar dos veces a los ogros [PERSON_…" at bounding box center [444, 112] width 119 height 166
type textarea "hero.attack("Enemy Name")"
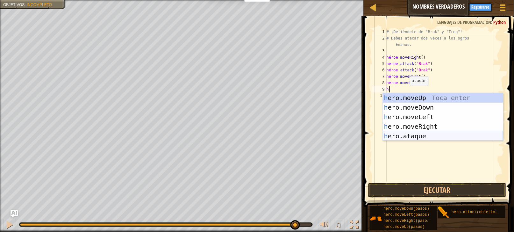
click at [431, 135] on div "h ero.moveUp Toca enter h ero.moveDown Toca enter h ero.moveLeft Toca enter h e…" at bounding box center [443, 126] width 120 height 67
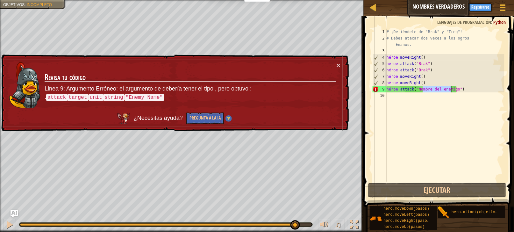
click at [469, 87] on div "# ¡Defiéndete de "Brak" y "Treg"! # Debes atacar dos veces a los ogros [PERSON_…" at bounding box center [444, 112] width 119 height 166
click at [473, 88] on div "# ¡Defiéndete de "Brak" y "Treg"! # Debes atacar dos veces a los ogros [PERSON_…" at bounding box center [444, 112] width 119 height 166
click at [478, 90] on div "# ¡Defiéndete de "Brak" y "Treg"! # Debes atacar dos veces a los ogros [PERSON_…" at bounding box center [444, 112] width 119 height 166
click at [338, 63] on button "×" at bounding box center [339, 66] width 4 height 7
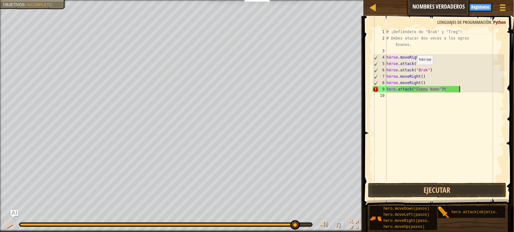
scroll to position [0, 75]
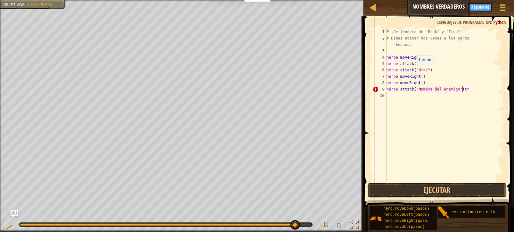
type textarea "hero.attack("Enemy Name")tre"
click at [492, 89] on div "# ¡Defiéndete de "Brak" y "Treg"! # Debes atacar dos veces a los ogros [PERSON_…" at bounding box center [444, 112] width 119 height 166
click at [492, 90] on div "# ¡Defiéndete de "Brak" y "Treg"! # Debes atacar dos veces a los ogros [PERSON_…" at bounding box center [444, 112] width 119 height 166
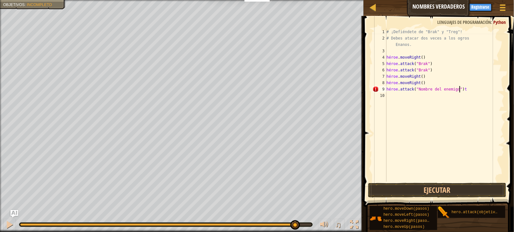
click at [476, 90] on div "# ¡Defiéndete de "Brak" y "Treg"! # Debes atacar dos veces a los ogros [PERSON_…" at bounding box center [444, 112] width 119 height 166
click at [478, 88] on div "# ¡Defiéndete de "Brak" y "Treg"! # Debes atacar dos veces a los ogros [PERSON_…" at bounding box center [444, 112] width 119 height 166
click at [473, 85] on div "# ¡Defiéndete de "Brak" y "Treg"! # Debes atacar dos veces a los ogros [PERSON_…" at bounding box center [444, 112] width 119 height 166
click at [476, 86] on div "# ¡Defiéndete de "Brak" y "Treg"! # Debes atacar dos veces a los ogros [PERSON_…" at bounding box center [444, 112] width 119 height 166
type textarea "hero.attack("
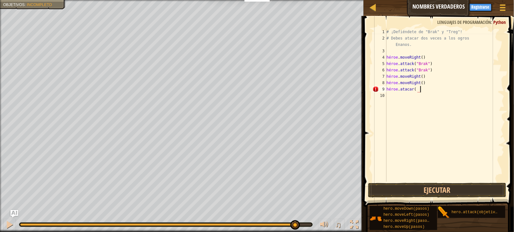
click at [425, 87] on div "# ¡Defiéndete de "Brak" y "Treg"! # Debes atacar dos veces a los ogros [PERSON_…" at bounding box center [444, 112] width 119 height 166
type textarea "hero.attack(treg"
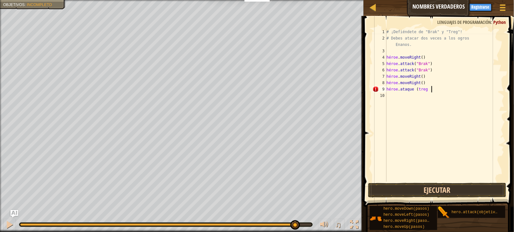
type textarea "hero.attack(treg"
click at [431, 190] on button "Ejecutar" at bounding box center [437, 190] width 138 height 15
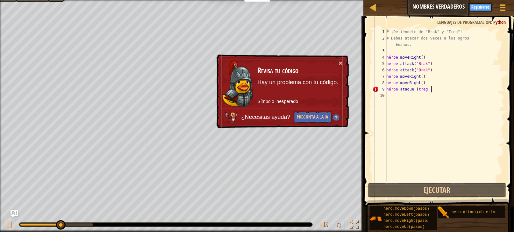
click at [452, 88] on div "# ¡Defiéndete de "Brak" y "Treg"! # Debes atacar dos veces a los ogros [PERSON_…" at bounding box center [444, 112] width 119 height 166
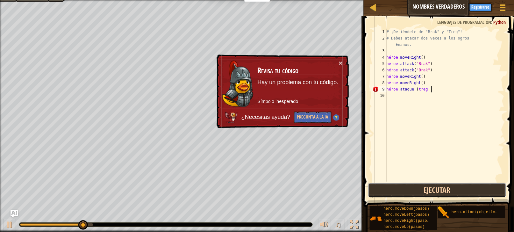
click at [454, 183] on button "Ejecutar" at bounding box center [437, 190] width 138 height 15
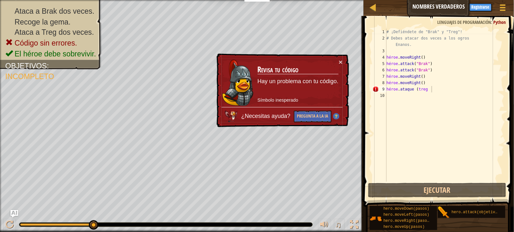
click at [338, 61] on td "Revisa tu código Hay un problema con tu código. Símbolo inesperado" at bounding box center [298, 82] width 82 height 49
click at [342, 59] on button "×" at bounding box center [341, 62] width 4 height 7
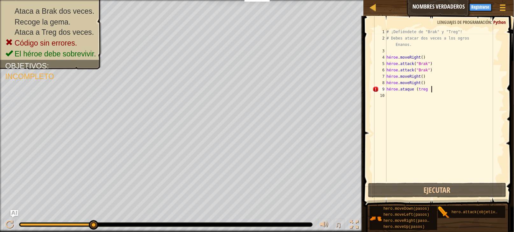
click at [444, 88] on div "# ¡Defiéndete de "Brak" y "Treg"! # Debes atacar dos veces a los ogros [PERSON_…" at bounding box center [444, 112] width 119 height 166
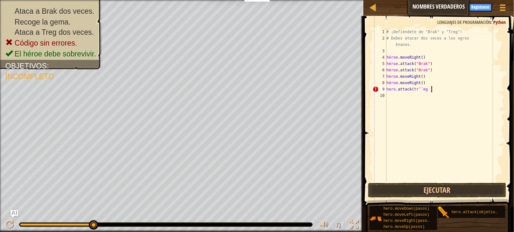
scroll to position [0, 45]
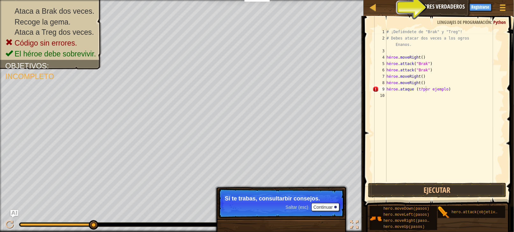
click at [452, 4] on span "Pistas" at bounding box center [457, 7] width 11 height 6
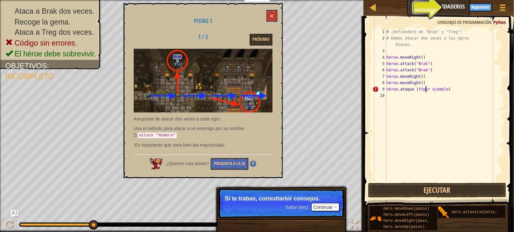
click at [168, 137] on code ""Nombre"" at bounding box center [166, 136] width 22 height 6
drag, startPoint x: 166, startPoint y: 134, endPoint x: 194, endPoint y: 135, distance: 28.4
click at [194, 135] on p "Usa el método para atacar a un enemigo por su nombre (). attack "Nombre"" at bounding box center [203, 131] width 139 height 13
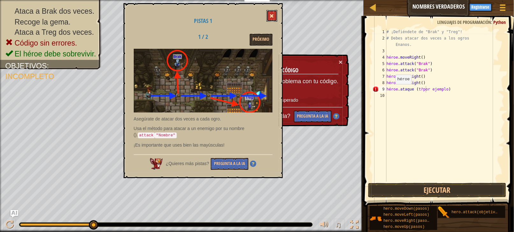
click at [274, 15] on span at bounding box center [272, 16] width 4 height 4
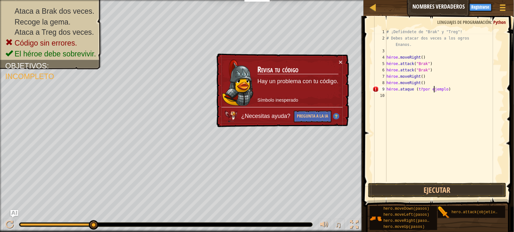
click at [467, 88] on div "# ¡Defiéndete de "Brak" y "Treg"! # Debes atacar dos veces a los ogros [PERSON_…" at bounding box center [444, 112] width 119 height 166
drag, startPoint x: 467, startPoint y: 88, endPoint x: 445, endPoint y: 91, distance: 21.6
click at [446, 91] on div "# ¡Defiéndete de "Brak" y "Treg"! # Debes atacar dos veces a los ogros [PERSON_…" at bounding box center [444, 112] width 119 height 166
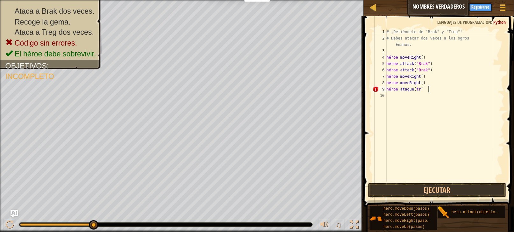
type textarea "hero.attack(tr"
click at [431, 89] on div "# ¡Defiéndete de "Brak" y "Treg"! # Debes atacar dos veces a los ogros [PERSON_…" at bounding box center [444, 112] width 119 height 166
click at [428, 88] on div "# ¡Defiéndete de "Brak" y "Treg"! # Debes atacar dos veces a los ogros [PERSON_…" at bounding box center [444, 112] width 119 height 166
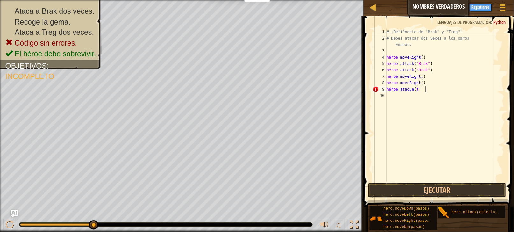
type textarea "hero.attack(t"
type textarea "h"
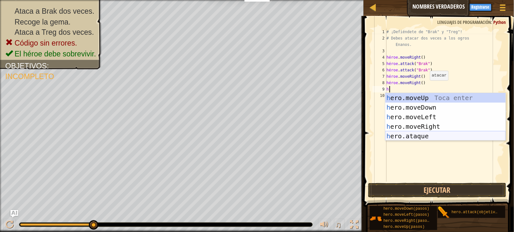
click at [437, 135] on div "h ero.moveUp Toca enter h ero.moveDown Toca enter h ero.moveLeft Toca enter h e…" at bounding box center [445, 126] width 120 height 67
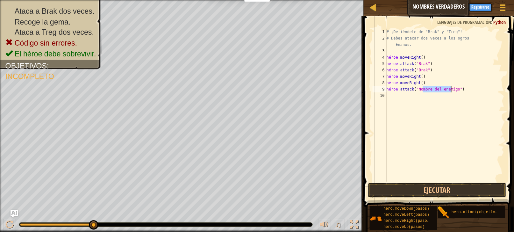
click at [478, 88] on div "# ¡Defiéndete de "Brak" y "Treg"! # Debes atacar dos veces a los ogros [PERSON_…" at bounding box center [444, 112] width 119 height 166
click at [476, 88] on div "# ¡Defiéndete de "Brak" y "Treg"! # Debes atacar dos veces a los ogros [PERSON_…" at bounding box center [444, 112] width 119 height 166
drag, startPoint x: 425, startPoint y: 88, endPoint x: 468, endPoint y: 100, distance: 44.3
click at [468, 100] on div "# ¡Defiéndete de "Brak" y "Treg"! # Debes atacar dos veces a los ogros [PERSON_…" at bounding box center [444, 112] width 119 height 166
type textarea "hero.attack("Enemy Name""
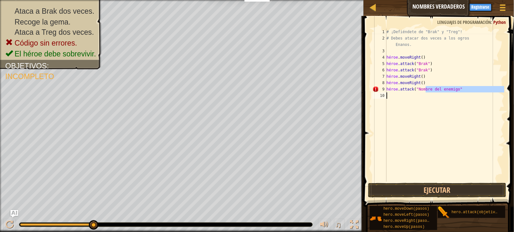
click at [463, 100] on div "# ¡Defiéndete de "Brak" y "Treg"! # Debes atacar dos veces a los ogros [PERSON_…" at bounding box center [444, 105] width 119 height 153
drag, startPoint x: 426, startPoint y: 87, endPoint x: 449, endPoint y: 92, distance: 23.9
click at [449, 92] on div "# ¡Defiéndete de "Brak" y "Treg"! # Debes atacar dos veces a los ogros [PERSON_…" at bounding box center [444, 112] width 119 height 166
type textarea "hero.attack("E"
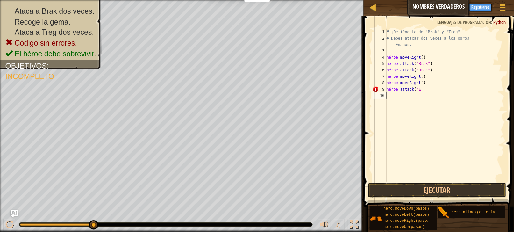
type textarea "hero.attack("E"
click at [375, 7] on div at bounding box center [374, 8] width 8 height 8
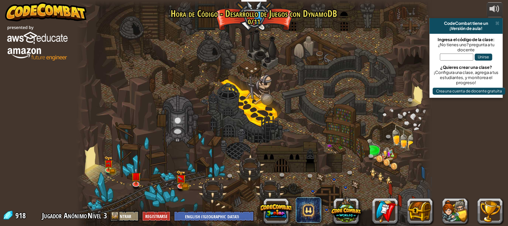
select select "es-419"
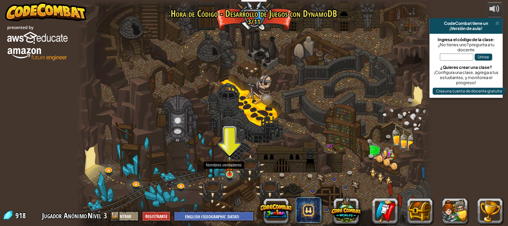
click at [232, 172] on img at bounding box center [230, 165] width 9 height 20
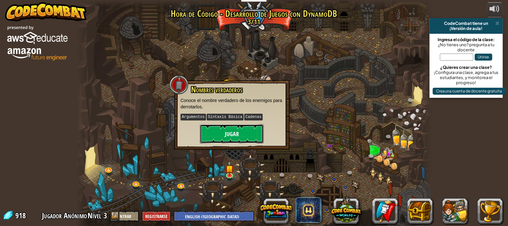
click at [231, 135] on button "Jugar" at bounding box center [232, 133] width 64 height 19
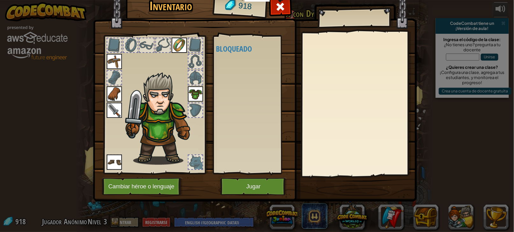
click at [239, 53] on h4 "Bloqueado" at bounding box center [256, 49] width 81 height 8
click at [245, 74] on div "Disponible [GEOGRAPHIC_DATA] [GEOGRAPHIC_DATA] [GEOGRAPHIC_DATA] [GEOGRAPHIC_DA…" at bounding box center [256, 104] width 81 height 133
drag, startPoint x: 247, startPoint y: 94, endPoint x: 245, endPoint y: 90, distance: 4.6
click at [247, 94] on div "Disponible [GEOGRAPHIC_DATA] [GEOGRAPHIC_DATA] [GEOGRAPHIC_DATA] [GEOGRAPHIC_DA…" at bounding box center [256, 104] width 81 height 133
click at [156, 52] on div at bounding box center [163, 45] width 14 height 14
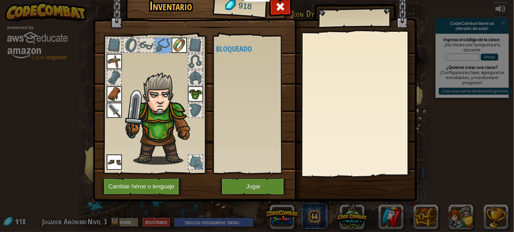
click at [162, 52] on div at bounding box center [163, 45] width 14 height 14
click at [114, 170] on img at bounding box center [114, 161] width 15 height 15
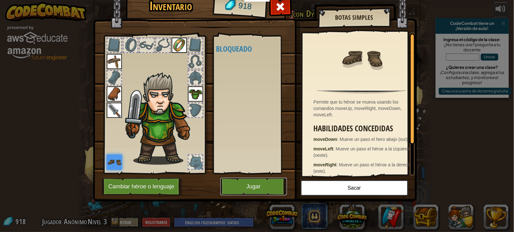
click at [258, 195] on button "Jugar" at bounding box center [253, 187] width 67 height 18
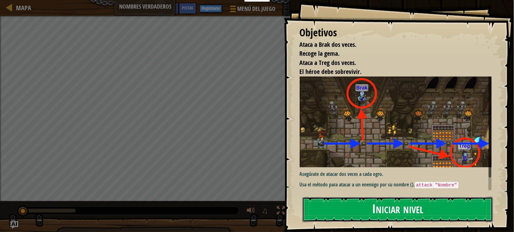
click at [425, 206] on button "Iniciar nivel" at bounding box center [398, 209] width 190 height 25
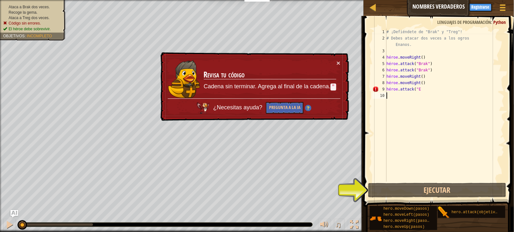
click at [435, 88] on div "# ¡Defiéndete de "Brak" y "Treg"! # Debes atacar dos veces a los ogros [PERSON_…" at bounding box center [444, 112] width 119 height 166
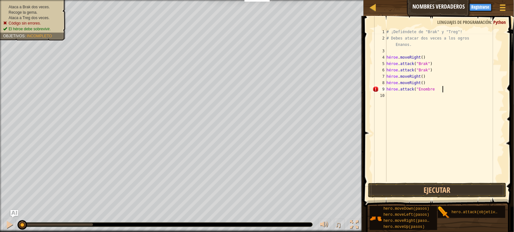
scroll to position [0, 58]
type textarea "hero.attack("Enombre"
click at [438, 186] on button "Ejecutar" at bounding box center [437, 190] width 138 height 15
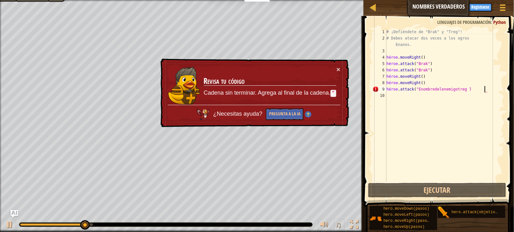
click at [496, 84] on div "# ¡Defiéndete de "Brak" y "Treg"! # Debes atacar dos veces a los ogros [PERSON_…" at bounding box center [444, 112] width 119 height 166
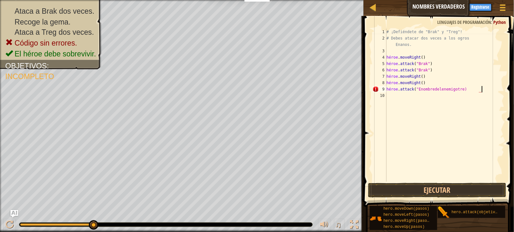
type textarea "hero.attack("Enombredelenemigotre)g"
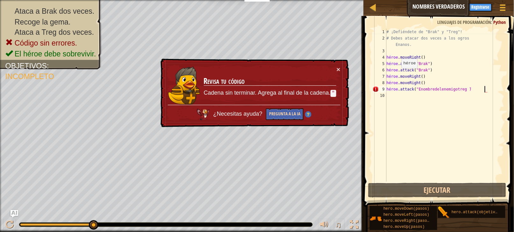
type textarea "hero.attack("Enombredelenemigotreg¨)"
click at [293, 115] on button "Pregunta a la IA" at bounding box center [285, 114] width 38 height 12
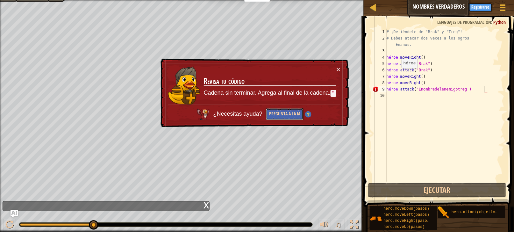
click at [274, 112] on button "Pregunta a la IA" at bounding box center [285, 114] width 38 height 12
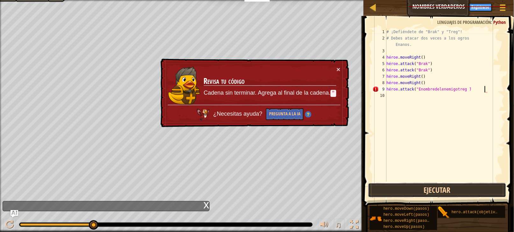
click at [421, 192] on button "Ejecutar" at bounding box center [437, 190] width 138 height 15
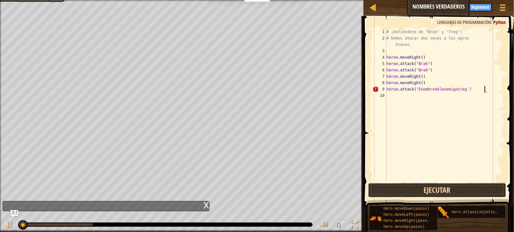
click at [421, 192] on button "Ejecutar" at bounding box center [437, 190] width 138 height 15
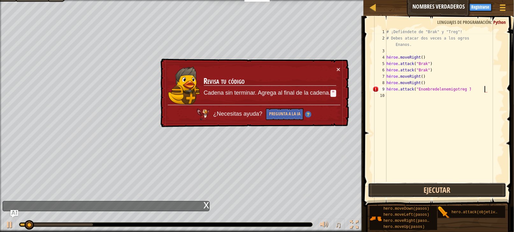
click at [421, 192] on button "Ejecutar" at bounding box center [437, 190] width 138 height 15
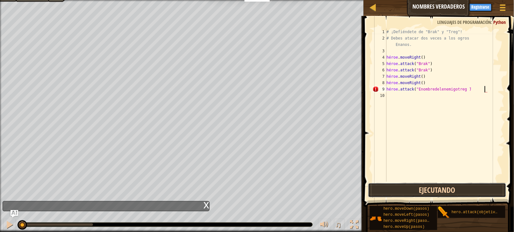
click at [421, 192] on button "Ejecutando" at bounding box center [437, 190] width 138 height 15
click at [420, 190] on button "Ejecutando" at bounding box center [437, 190] width 138 height 15
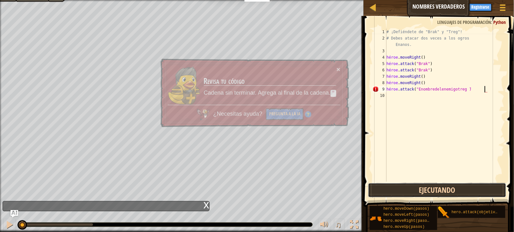
click at [420, 190] on button "Ejecutando" at bounding box center [437, 190] width 138 height 15
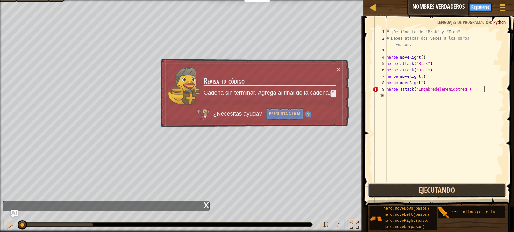
click at [420, 190] on button "Ejecutando" at bounding box center [437, 190] width 138 height 15
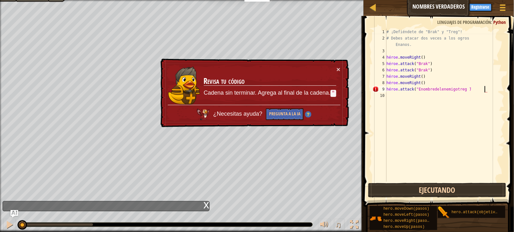
click at [420, 190] on button "Ejecutando" at bounding box center [437, 190] width 138 height 15
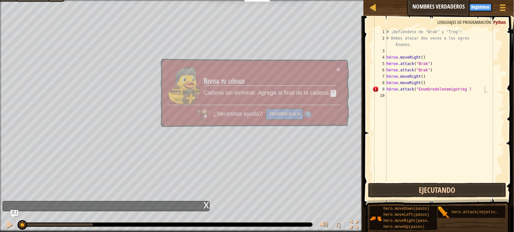
click at [420, 190] on button "Ejecutando" at bounding box center [437, 190] width 138 height 15
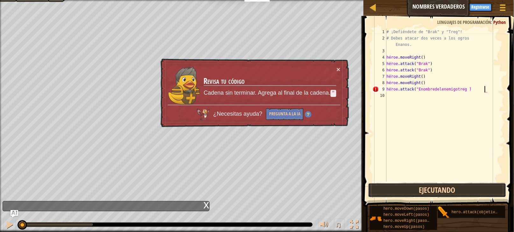
click at [420, 190] on button "Ejecutando" at bounding box center [437, 190] width 138 height 15
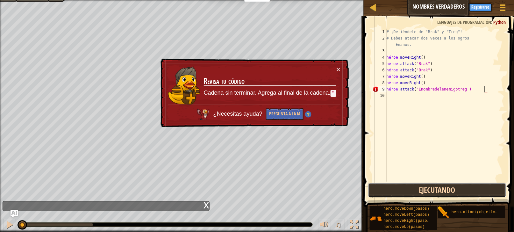
click at [420, 190] on button "Ejecutando" at bounding box center [437, 190] width 138 height 15
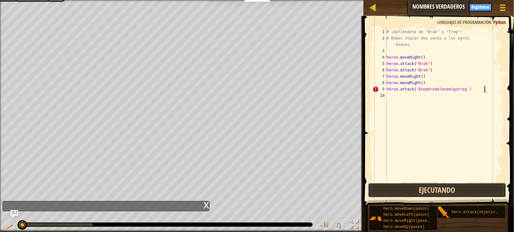
click at [420, 190] on button "Ejecutando" at bounding box center [437, 190] width 138 height 15
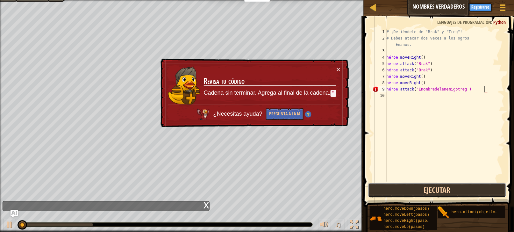
click at [420, 190] on button "Ejecutar" at bounding box center [437, 190] width 138 height 15
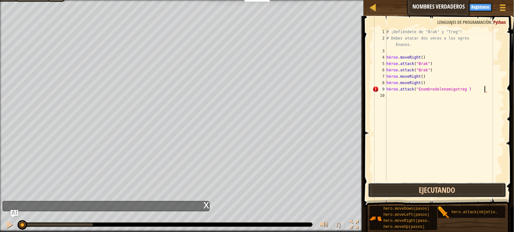
click at [420, 190] on button "Ejecutando" at bounding box center [437, 190] width 138 height 15
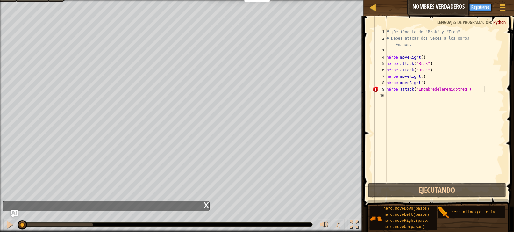
drag, startPoint x: 420, startPoint y: 190, endPoint x: 410, endPoint y: 176, distance: 17.3
click at [420, 191] on button "Ejecutando" at bounding box center [437, 190] width 138 height 15
